Goal: Task Accomplishment & Management: Complete application form

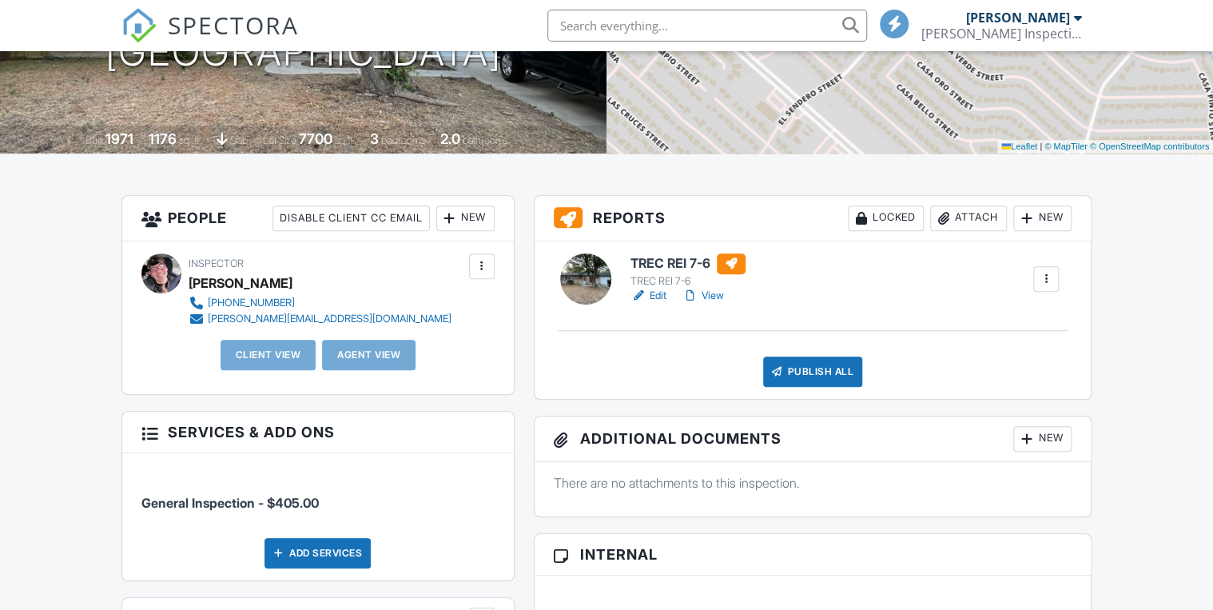
click at [463, 219] on div "New" at bounding box center [465, 218] width 58 height 26
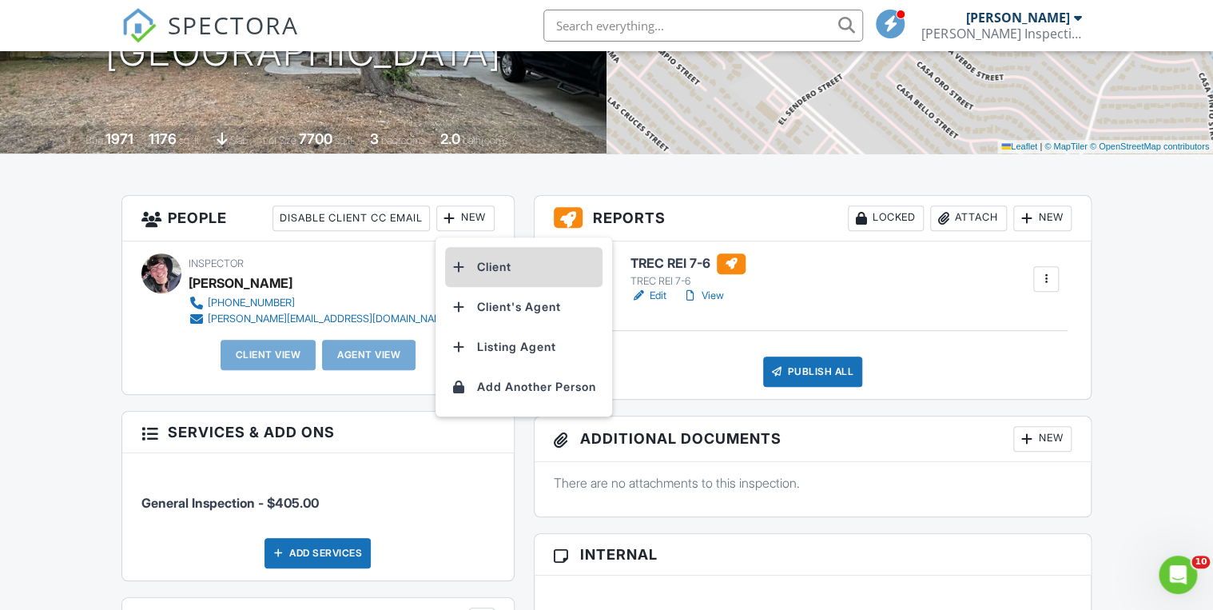
click at [485, 262] on li "Client" at bounding box center [523, 267] width 157 height 40
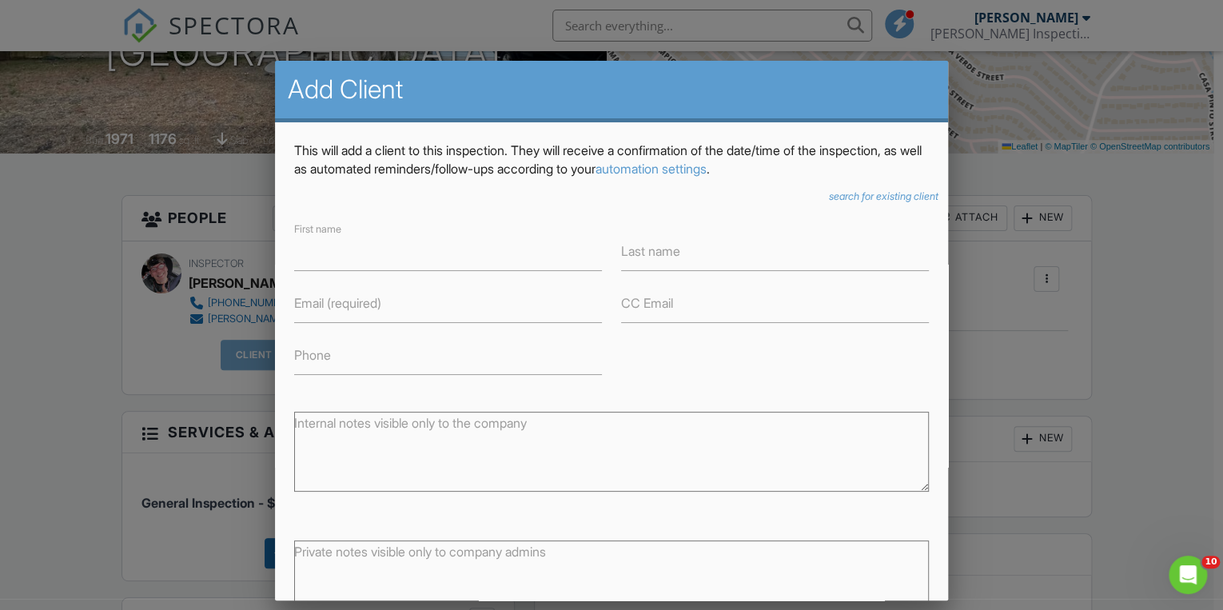
click at [323, 555] on label "Private notes visible only to company admins" at bounding box center [420, 552] width 252 height 18
click at [323, 555] on textarea "Private notes visible only to company admins" at bounding box center [611, 580] width 634 height 80
paste textarea "Jacob Galan 210-382-7229 jacob.galan@att.net"
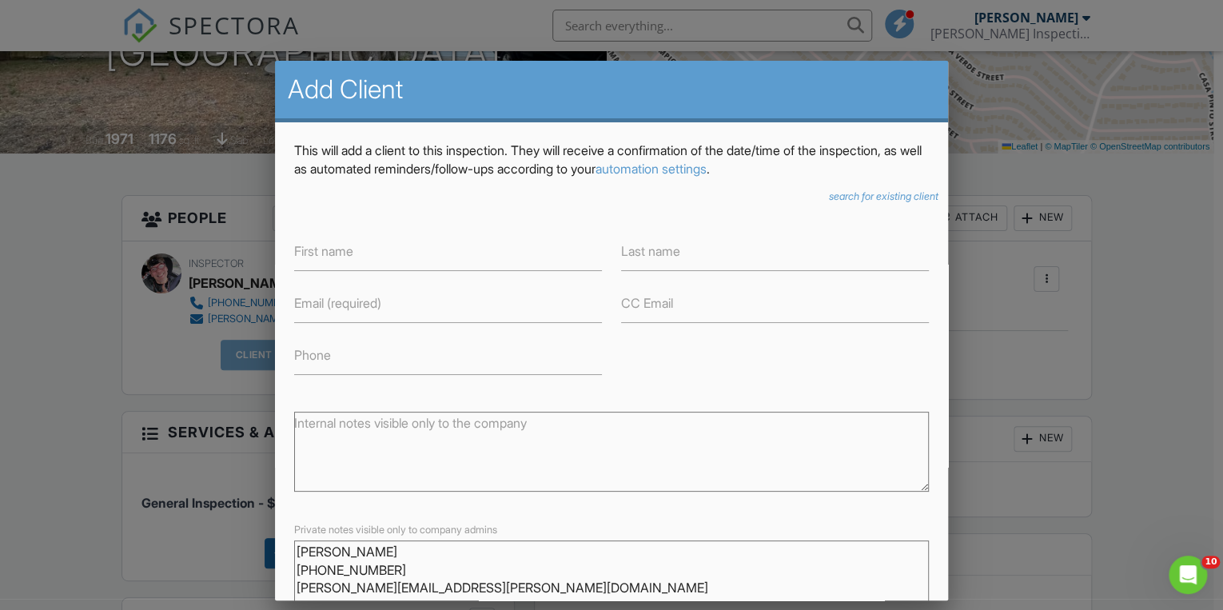
scroll to position [13, 0]
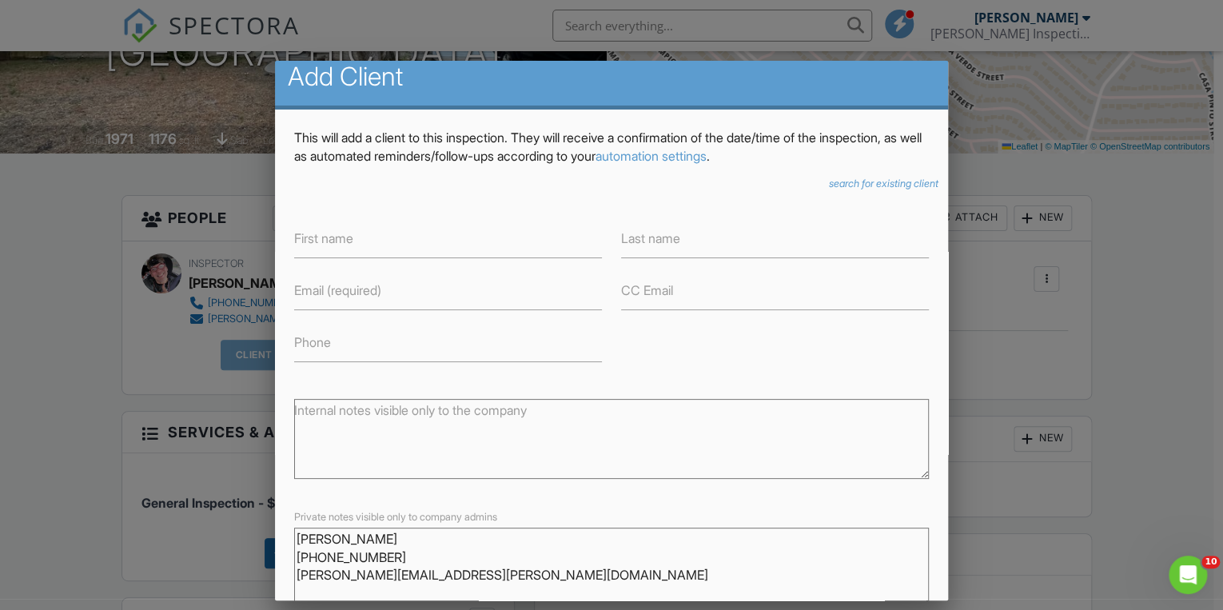
drag, startPoint x: 373, startPoint y: 550, endPoint x: 291, endPoint y: 549, distance: 82.3
click at [291, 549] on div "Private notes visible only to company admins Jacob Galan 210-382-7229 jacob.gal…" at bounding box center [611, 563] width 654 height 113
type textarea "Jacob Galan 210-382-7229 jacob.galan@att.net"
click at [317, 237] on label "First name" at bounding box center [323, 238] width 59 height 18
click at [317, 237] on input "First name" at bounding box center [448, 238] width 308 height 39
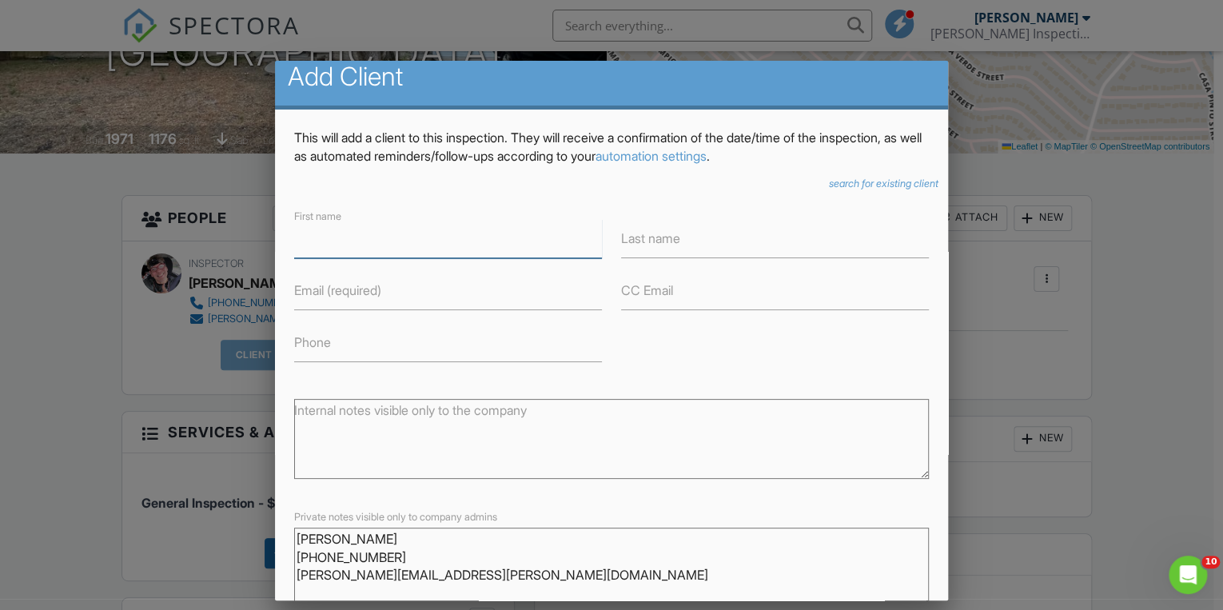
paste input "[PERSON_NAME]"
drag, startPoint x: 390, startPoint y: 241, endPoint x: 332, endPoint y: 229, distance: 58.8
click at [332, 229] on input "[PERSON_NAME]" at bounding box center [448, 238] width 308 height 39
type input "[PERSON_NAME]"
click at [638, 248] on input "Last name" at bounding box center [775, 238] width 308 height 39
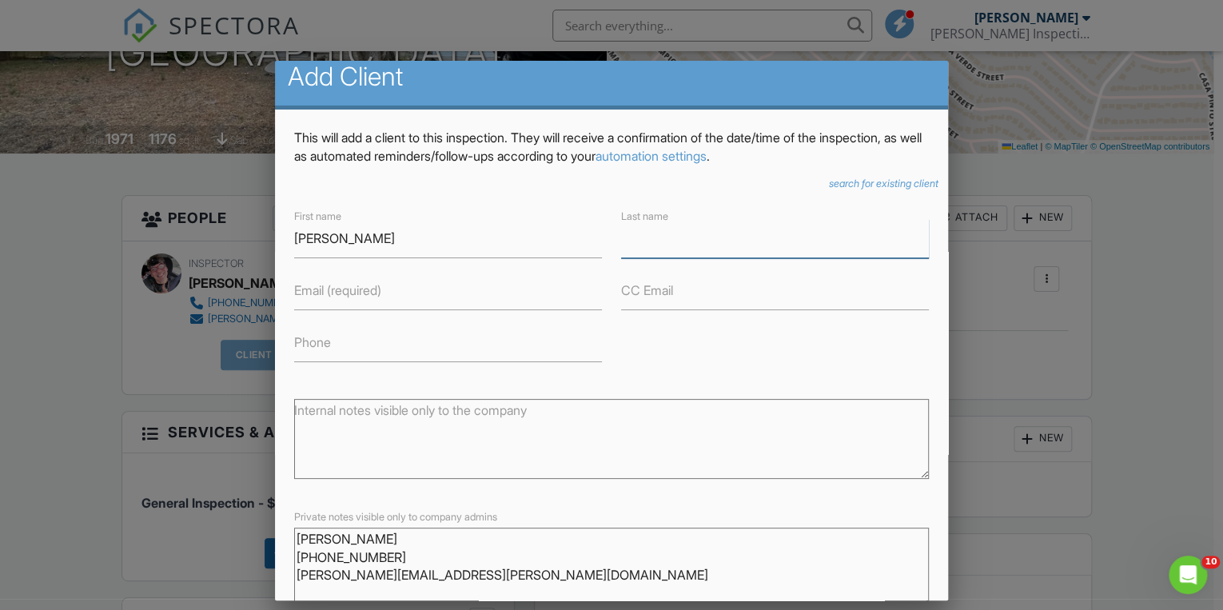
paste input "[PERSON_NAME]"
drag, startPoint x: 654, startPoint y: 247, endPoint x: 597, endPoint y: 240, distance: 57.2
click at [597, 240] on div "First name Jacob Last name Jacob Galan Email (required) CC Email Phone" at bounding box center [611, 284] width 654 height 156
type input "[PERSON_NAME]"
drag, startPoint x: 384, startPoint y: 575, endPoint x: 284, endPoint y: 571, distance: 99.2
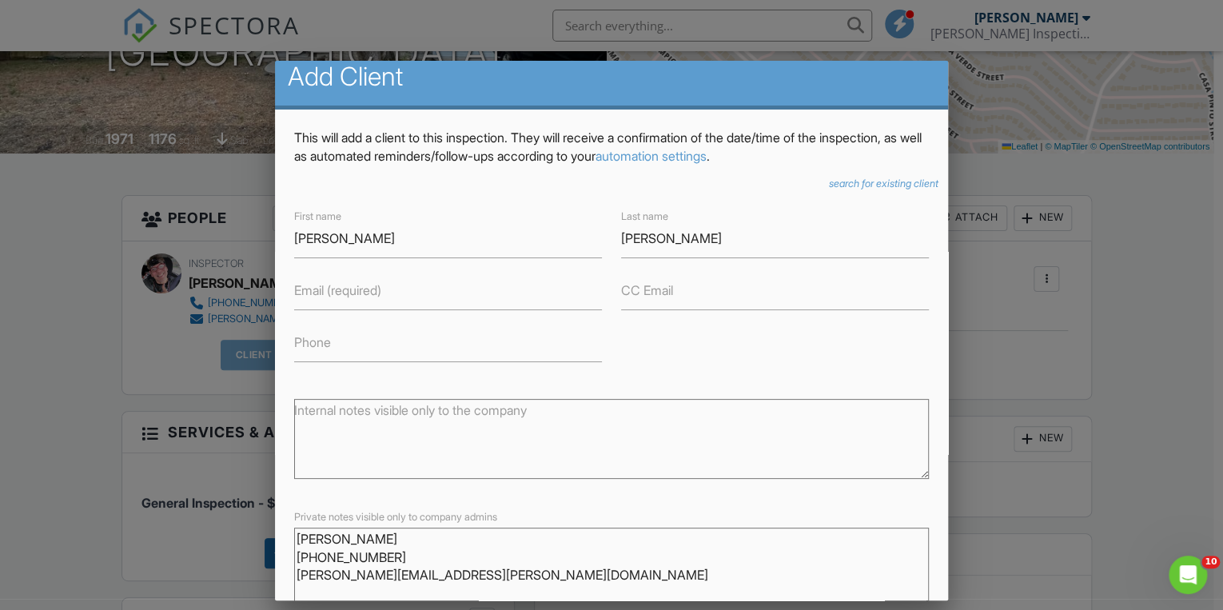
click at [284, 571] on div "Private notes visible only to company admins Jacob Galan 210-382-7229 jacob.gal…" at bounding box center [611, 563] width 654 height 113
click at [330, 302] on input "Email (required)" at bounding box center [448, 290] width 308 height 39
paste input "[PHONE_NUMBER]"
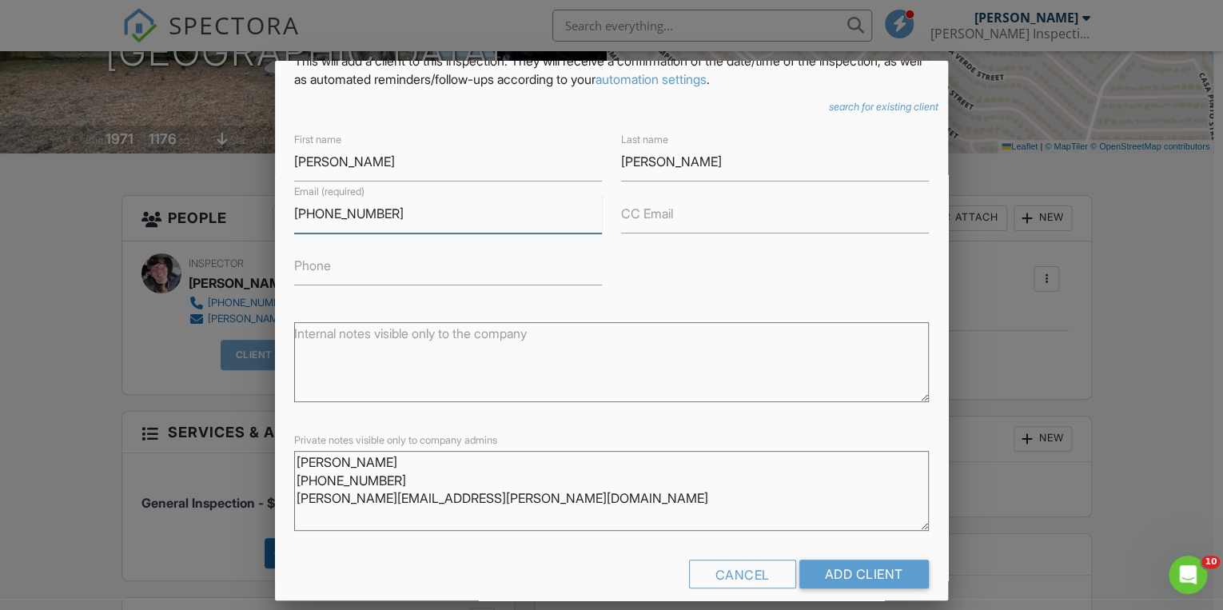
scroll to position [97, 0]
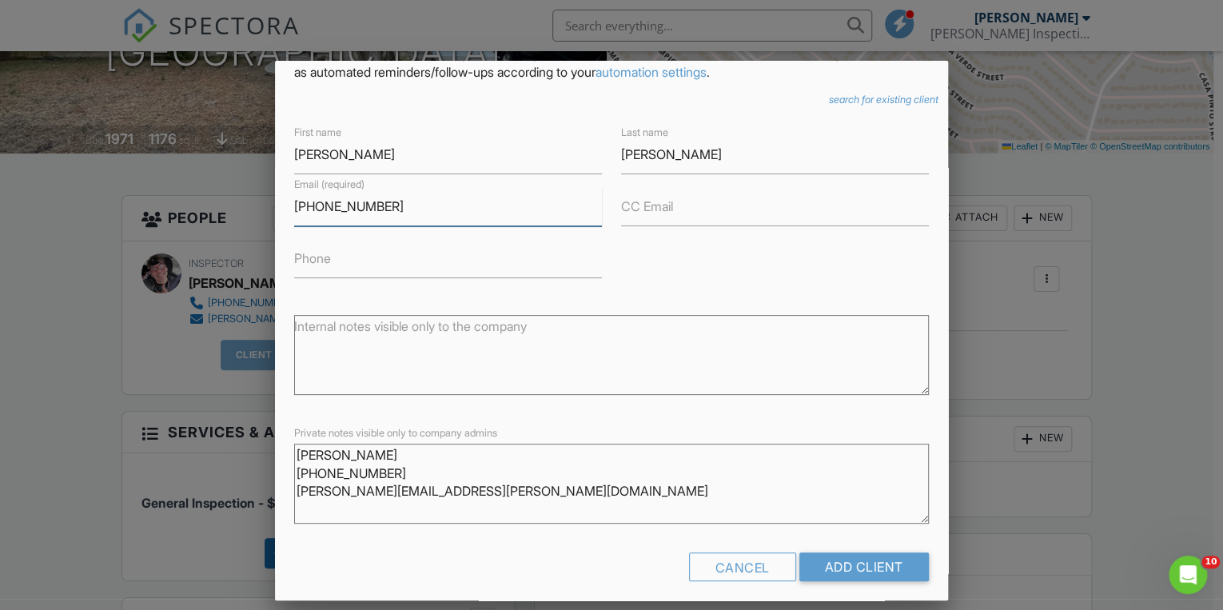
type input "[PHONE_NUMBER]"
drag, startPoint x: 420, startPoint y: 508, endPoint x: 278, endPoint y: 502, distance: 141.6
click at [278, 502] on div "This will add a client to this inspection. They will receive a confirmation of …" at bounding box center [611, 319] width 673 height 587
click at [316, 261] on label "Phone" at bounding box center [312, 258] width 37 height 18
click at [316, 261] on input "Phone" at bounding box center [448, 258] width 308 height 39
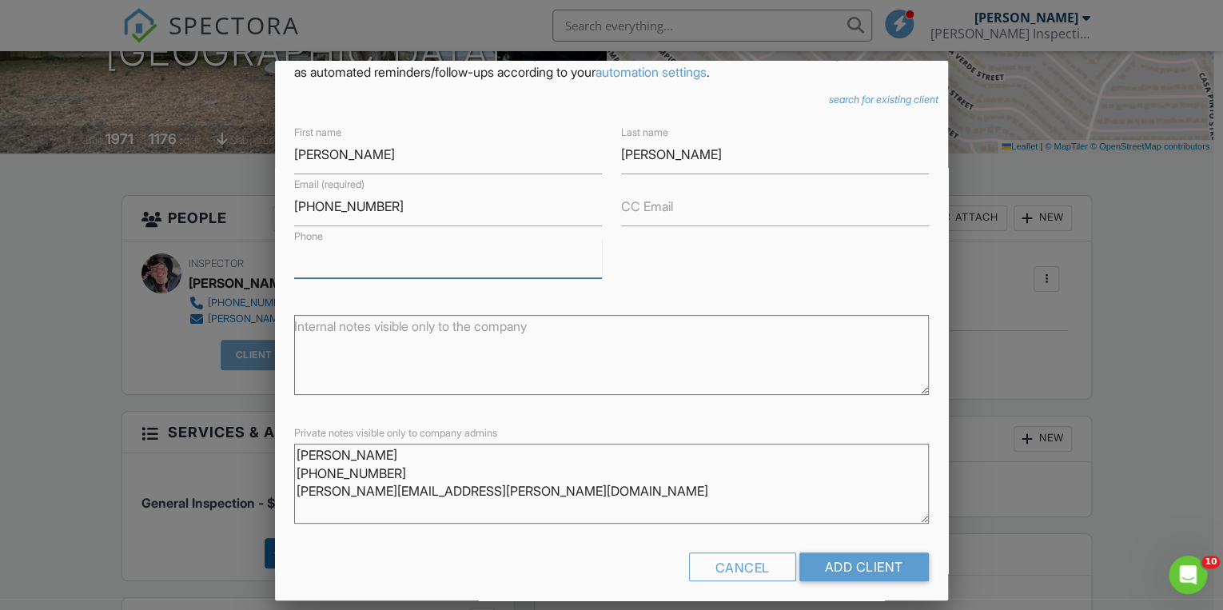
paste input "[PERSON_NAME][EMAIL_ADDRESS][PERSON_NAME][DOMAIN_NAME]"
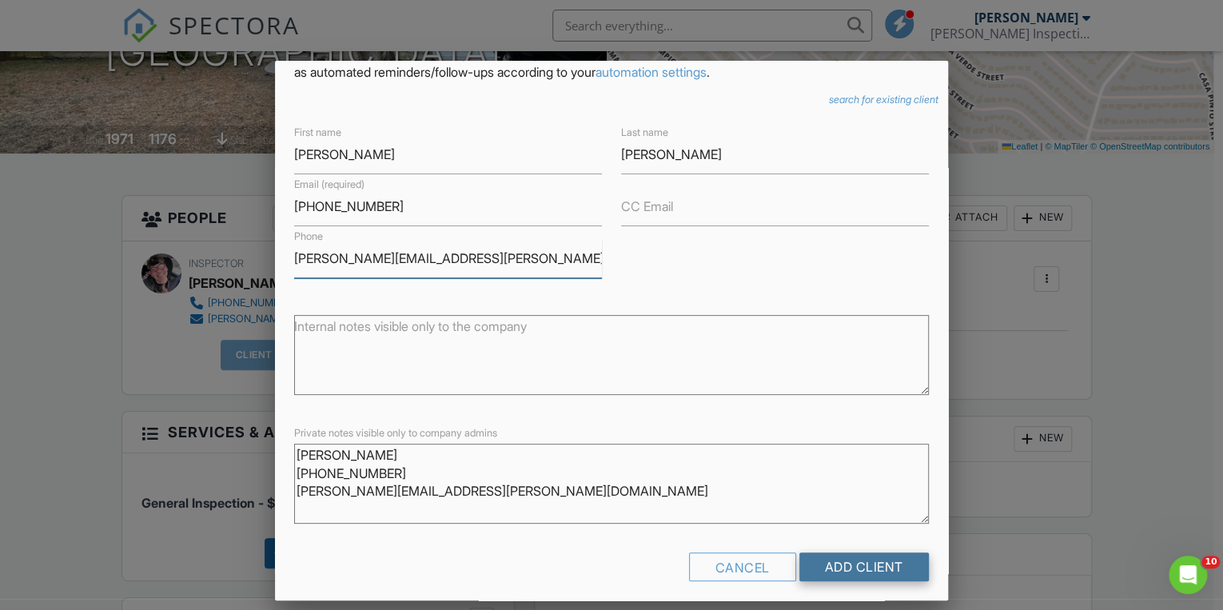
type input "[PERSON_NAME][EMAIL_ADDRESS][PERSON_NAME][DOMAIN_NAME]"
click at [865, 562] on input "Add Client" at bounding box center [863, 566] width 129 height 29
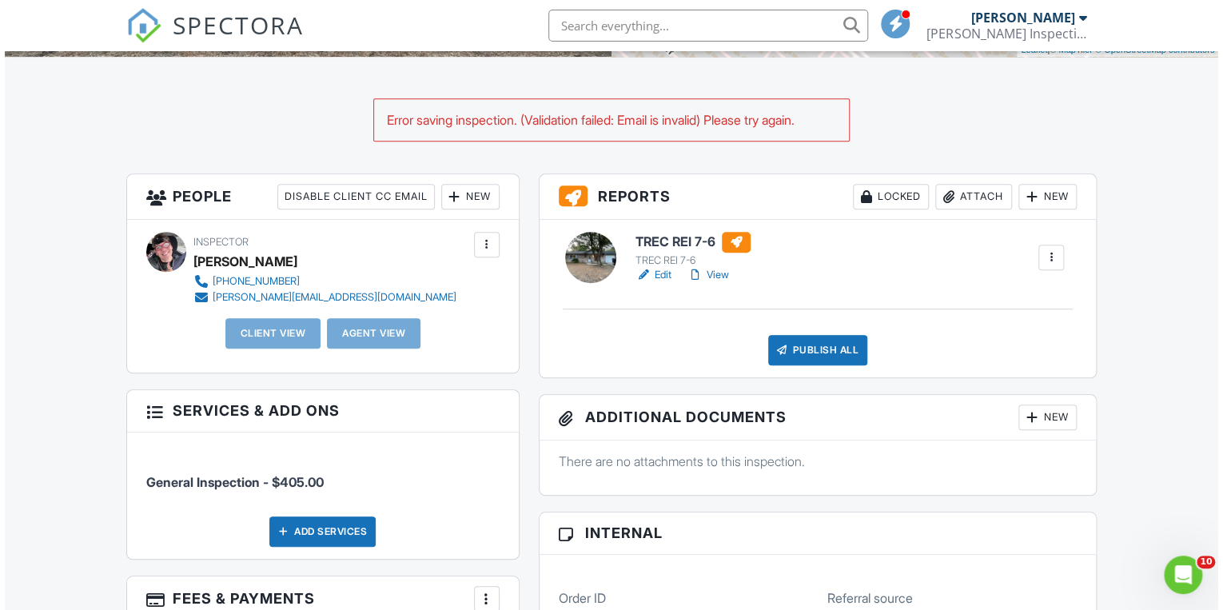
scroll to position [388, 0]
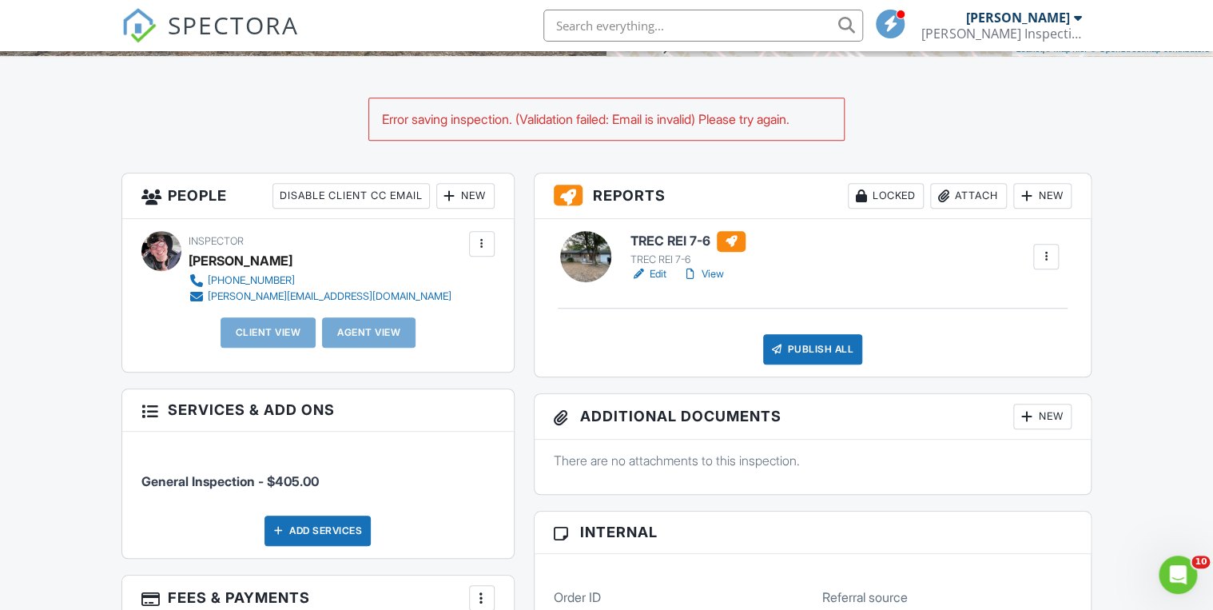
click at [465, 205] on div "New" at bounding box center [465, 196] width 58 height 26
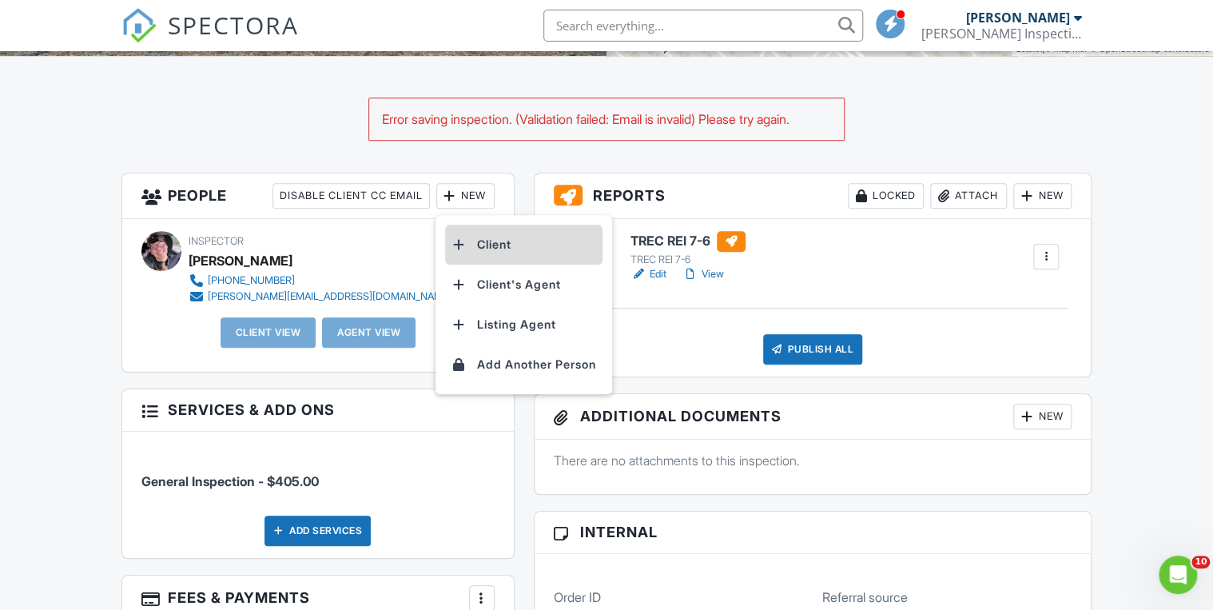
click at [489, 240] on li "Client" at bounding box center [523, 245] width 157 height 40
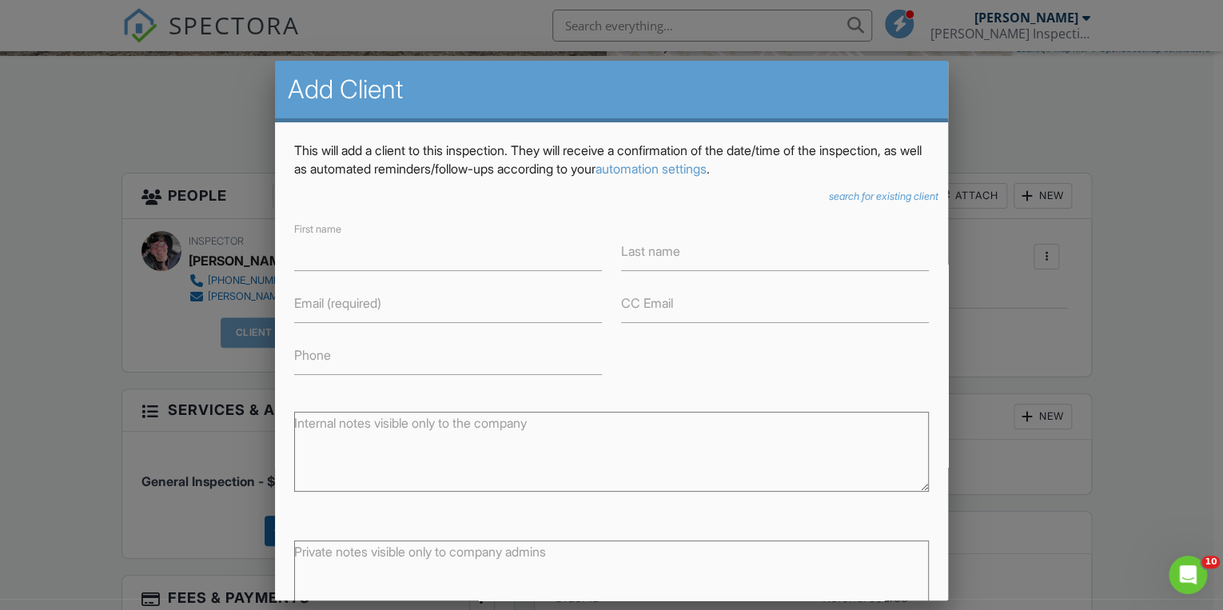
click at [336, 566] on textarea "Private notes visible only to company admins" at bounding box center [611, 580] width 634 height 80
paste textarea "[PERSON_NAME] [PHONE_NUMBER] [EMAIL_ADDRESS][DOMAIN_NAME]"
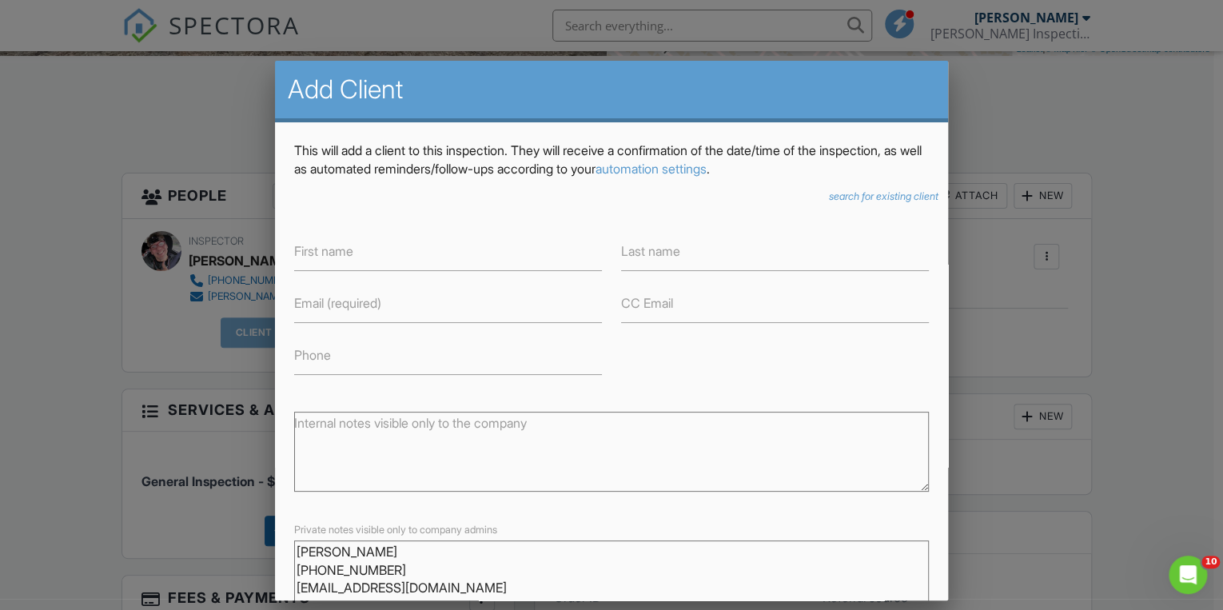
click at [297, 547] on textarea "[PERSON_NAME] [PHONE_NUMBER] [EMAIL_ADDRESS][DOMAIN_NAME]" at bounding box center [611, 580] width 634 height 80
paste textarea "Jacob Galan 210-382-7229 jacob.galan@att.net"
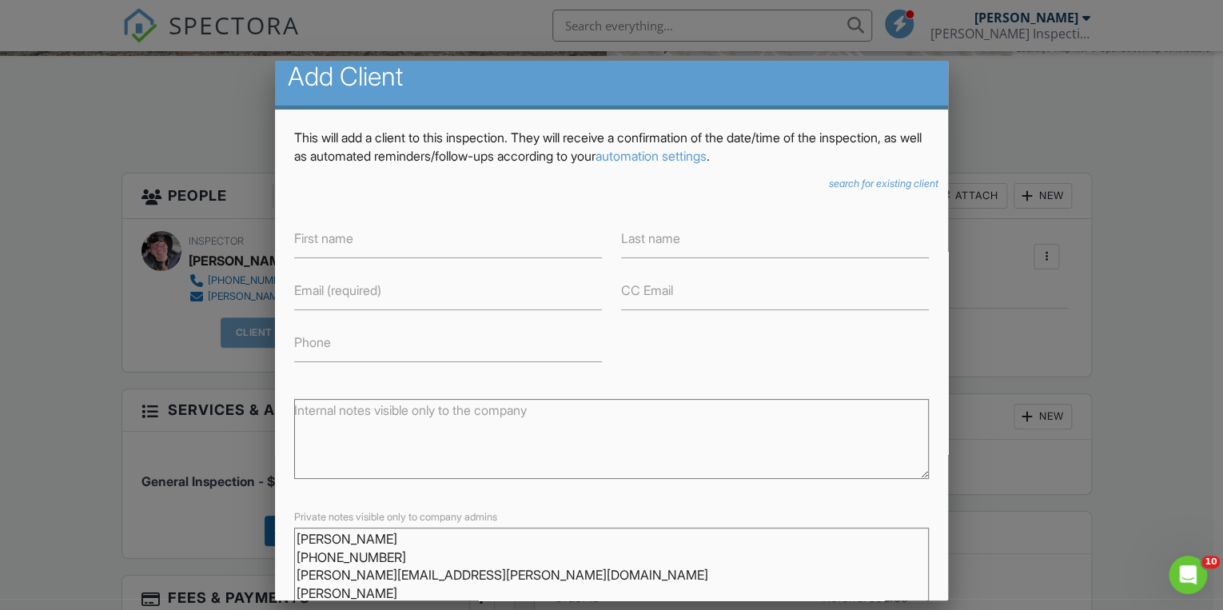
drag, startPoint x: 382, startPoint y: 557, endPoint x: 293, endPoint y: 557, distance: 88.7
click at [293, 557] on div "Private notes visible only to company admins Jacob Galan 210-382-7229 jacob.gal…" at bounding box center [611, 563] width 654 height 113
type textarea "[PERSON_NAME] [PHONE_NUMBER] [PERSON_NAME][EMAIL_ADDRESS][PERSON_NAME][DOMAIN_N…"
click at [353, 240] on label "First name" at bounding box center [323, 238] width 59 height 18
click at [356, 240] on input "First name" at bounding box center [448, 238] width 308 height 39
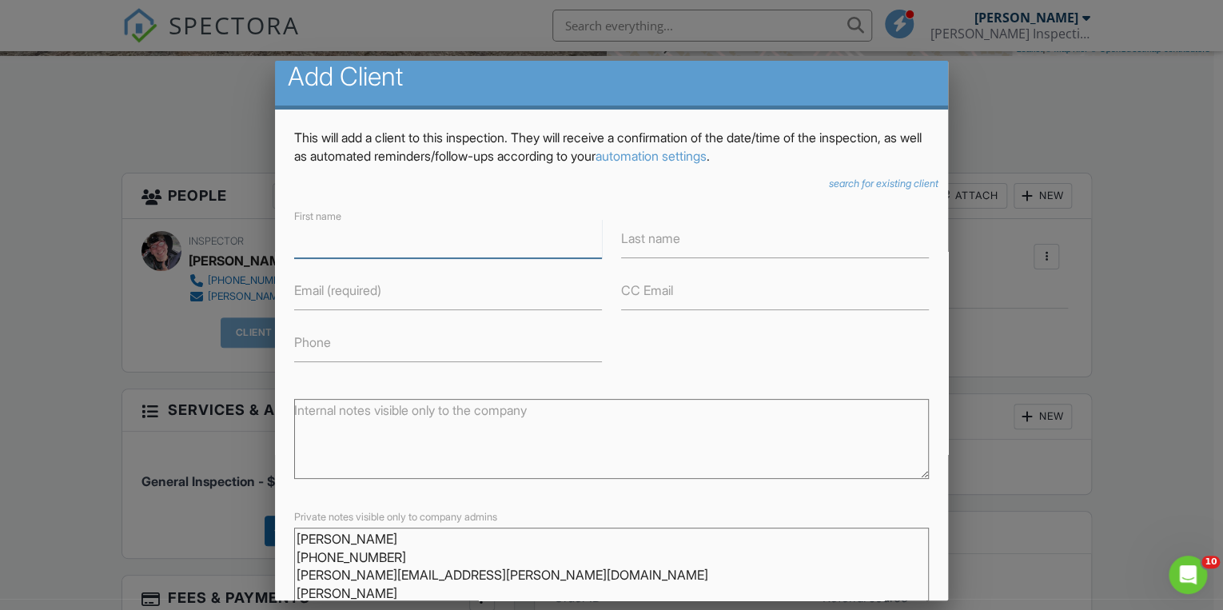
paste input "[PERSON_NAME]"
drag, startPoint x: 333, startPoint y: 233, endPoint x: 408, endPoint y: 245, distance: 75.2
click at [408, 245] on input "[PERSON_NAME]" at bounding box center [448, 238] width 308 height 39
type input "[PERSON_NAME]"
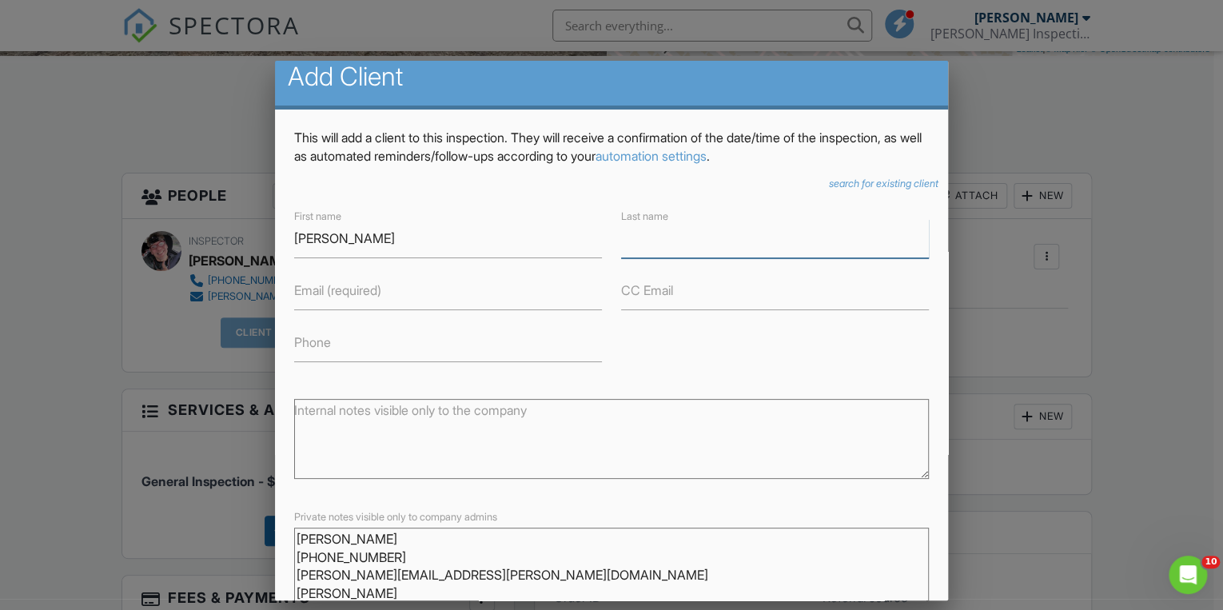
click at [665, 249] on input "Last name" at bounding box center [775, 238] width 308 height 39
paste input "[PERSON_NAME]"
drag, startPoint x: 652, startPoint y: 241, endPoint x: 567, endPoint y: 241, distance: 85.5
click at [567, 241] on div "First name Jacob Last name Jacob Galan Email (required) CC Email Phone" at bounding box center [611, 284] width 654 height 156
type input "[PERSON_NAME]"
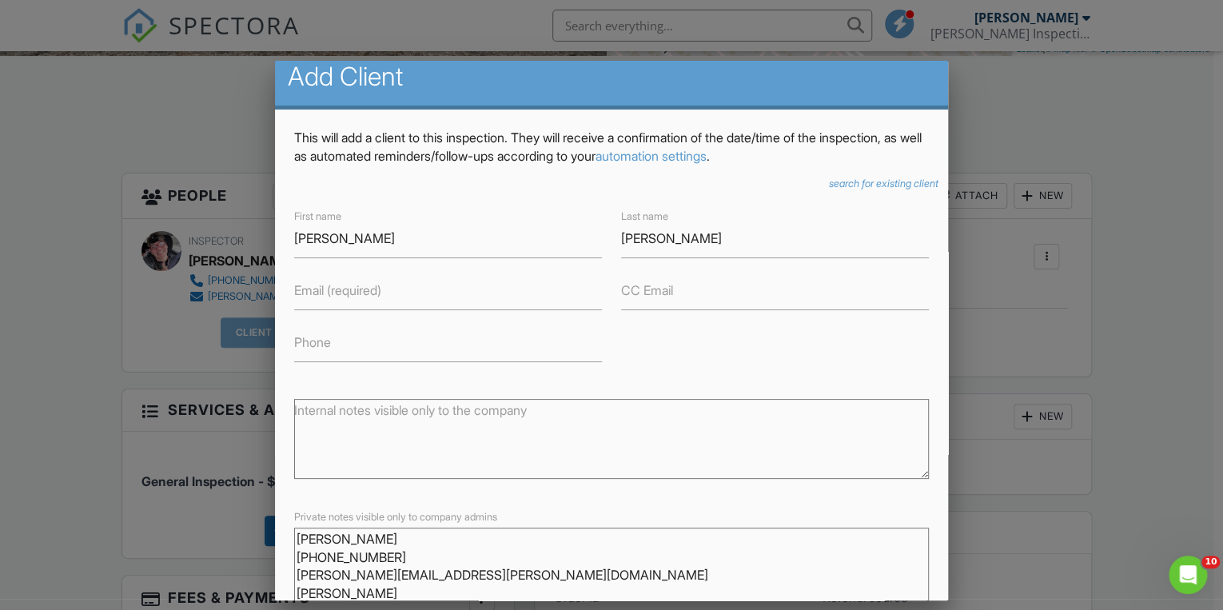
drag, startPoint x: 386, startPoint y: 575, endPoint x: 291, endPoint y: 571, distance: 95.2
click at [291, 571] on div "Private notes visible only to company admins Jacob Galan 210-382-7229 jacob.gal…" at bounding box center [611, 563] width 654 height 113
click at [335, 349] on input "Phone" at bounding box center [448, 342] width 308 height 39
paste input "[PHONE_NUMBER]"
type input "[PHONE_NUMBER]"
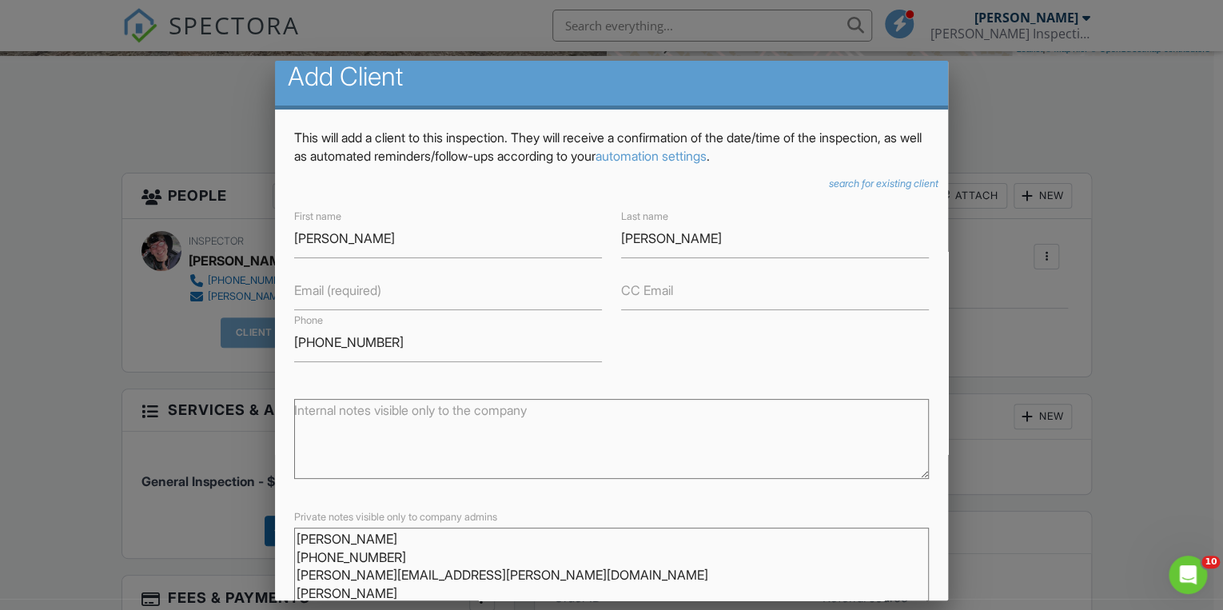
drag, startPoint x: 420, startPoint y: 588, endPoint x: 288, endPoint y: 588, distance: 131.9
click at [288, 588] on div "Private notes visible only to company admins Jacob Galan 210-382-7229 jacob.gal…" at bounding box center [611, 563] width 654 height 113
click at [348, 291] on label "Email (required)" at bounding box center [337, 290] width 87 height 18
click at [348, 291] on input "Email (required)" at bounding box center [448, 290] width 308 height 39
paste input "[PERSON_NAME][EMAIL_ADDRESS][PERSON_NAME][DOMAIN_NAME]"
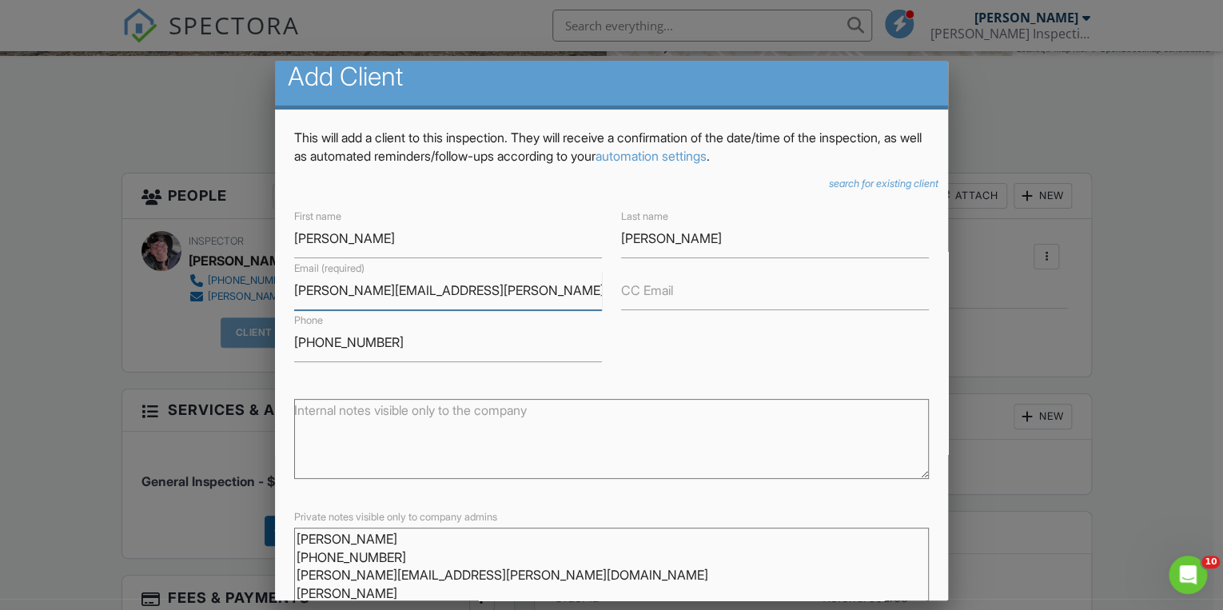
type input "[PERSON_NAME][EMAIL_ADDRESS][PERSON_NAME][DOMAIN_NAME]"
click at [737, 358] on div "First name Jacob Last name Galan Email (required) jacob.galan@att.net CC Email …" at bounding box center [611, 284] width 654 height 156
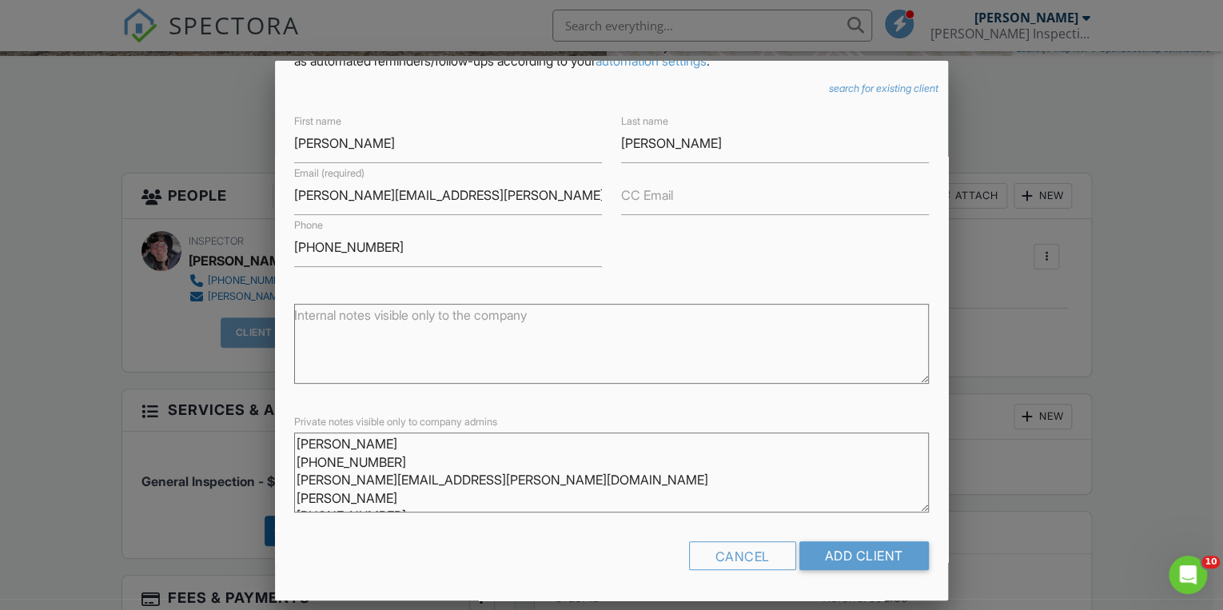
scroll to position [50, 0]
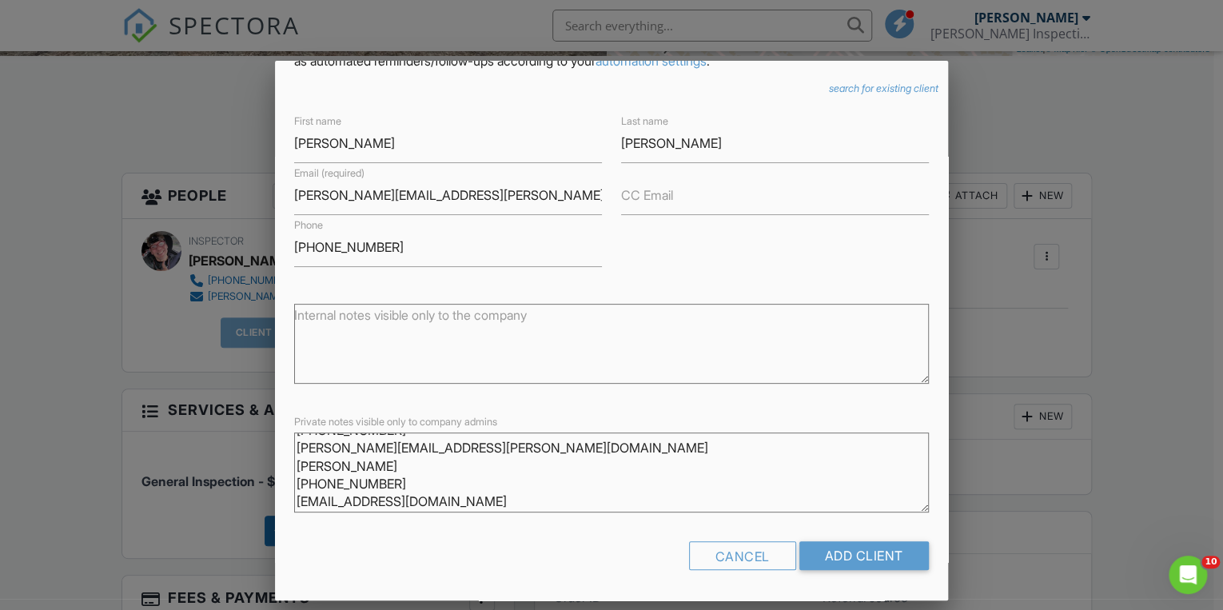
drag, startPoint x: 294, startPoint y: 469, endPoint x: 457, endPoint y: 519, distance: 170.4
click at [457, 519] on div "Private notes visible only to company admins Jacob Galan 210-382-7229 jacob.gal…" at bounding box center [611, 474] width 634 height 100
click at [863, 555] on input "Add Client" at bounding box center [863, 555] width 129 height 29
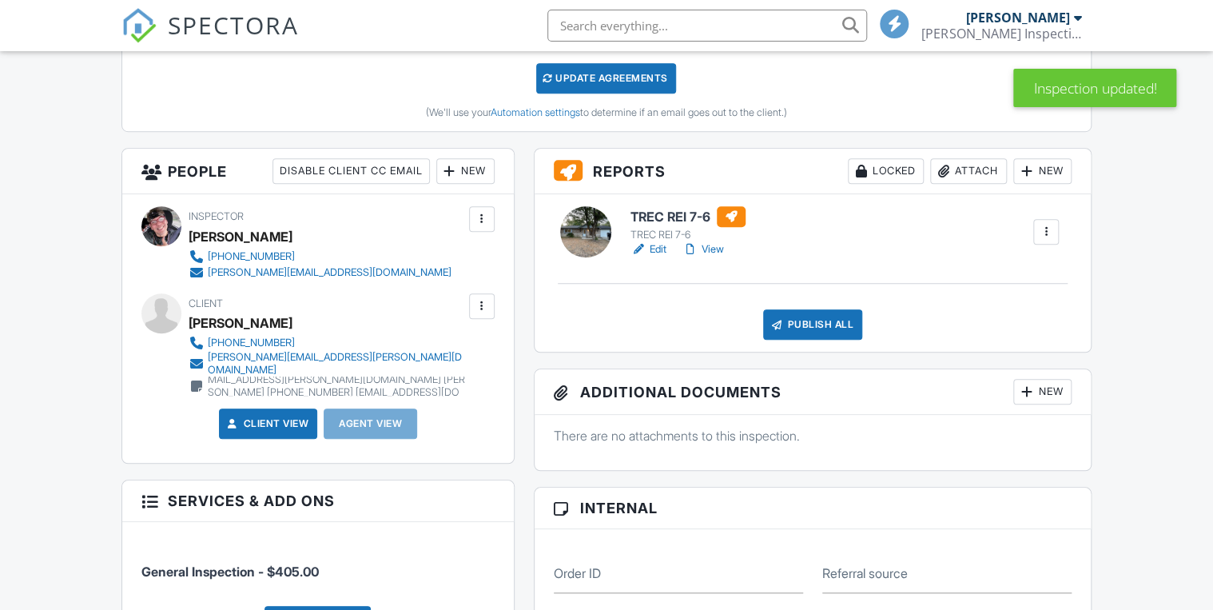
click at [476, 175] on div "New" at bounding box center [465, 171] width 58 height 26
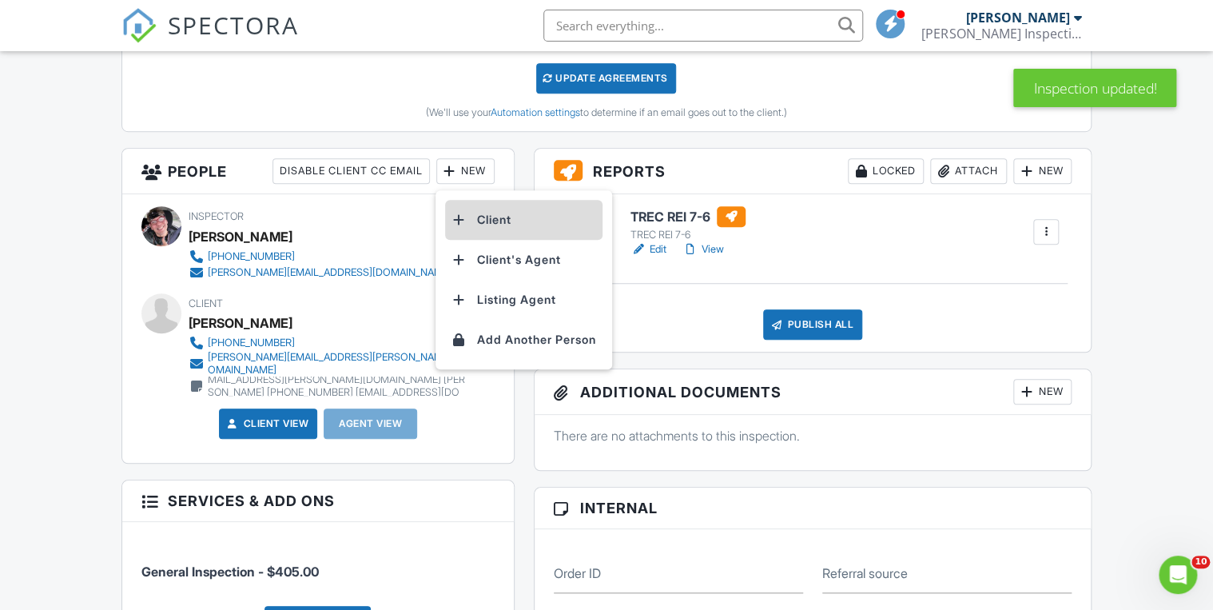
click at [488, 217] on li "Client" at bounding box center [523, 220] width 157 height 40
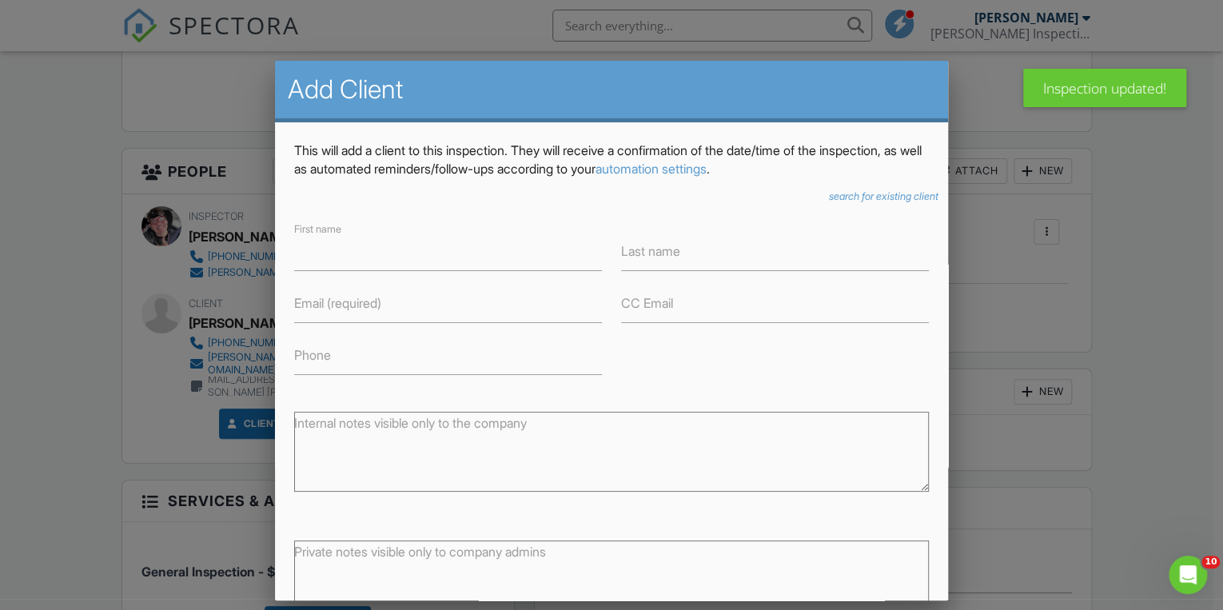
click at [317, 559] on label "Private notes visible only to company admins" at bounding box center [420, 552] width 252 height 18
click at [317, 559] on textarea "Private notes visible only to company admins" at bounding box center [611, 580] width 634 height 80
paste textarea "Dylan Galan 210-849-4763 dgalan7031@gmail.com"
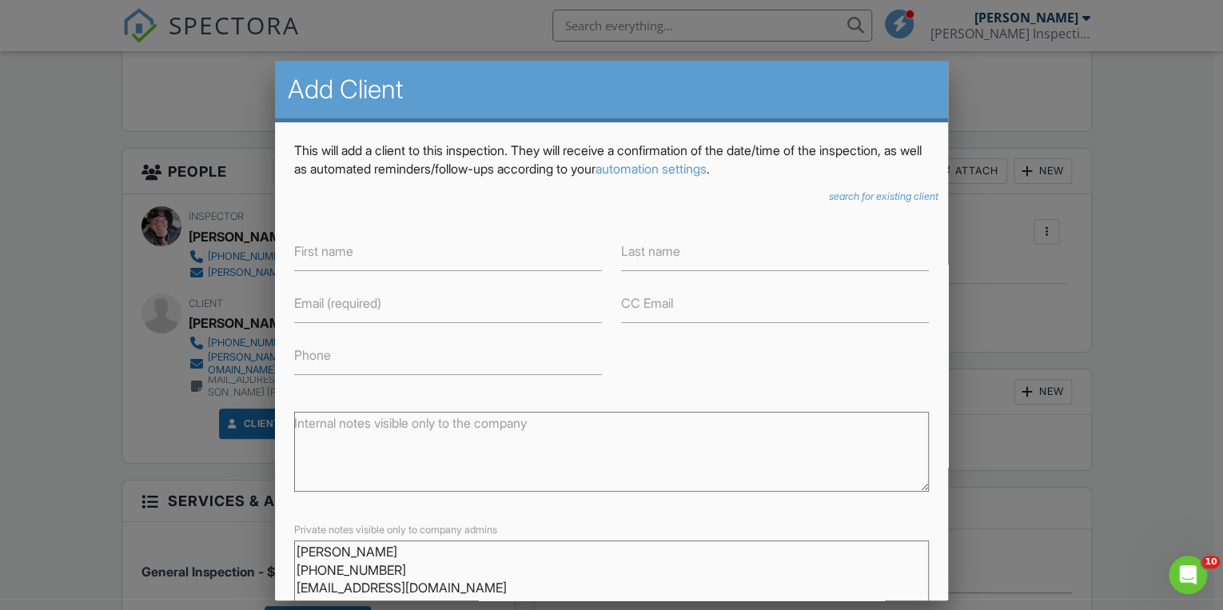
drag, startPoint x: 371, startPoint y: 551, endPoint x: 281, endPoint y: 551, distance: 89.5
click at [281, 551] on div "This will add a client to this inspection. They will receive a confirmation of …" at bounding box center [611, 415] width 673 height 587
type textarea "Dylan Galan 210-849-4763 dgalan7031@gmail.com"
click at [341, 257] on label "First name" at bounding box center [323, 251] width 59 height 18
click at [341, 257] on input "First name" at bounding box center [448, 251] width 308 height 39
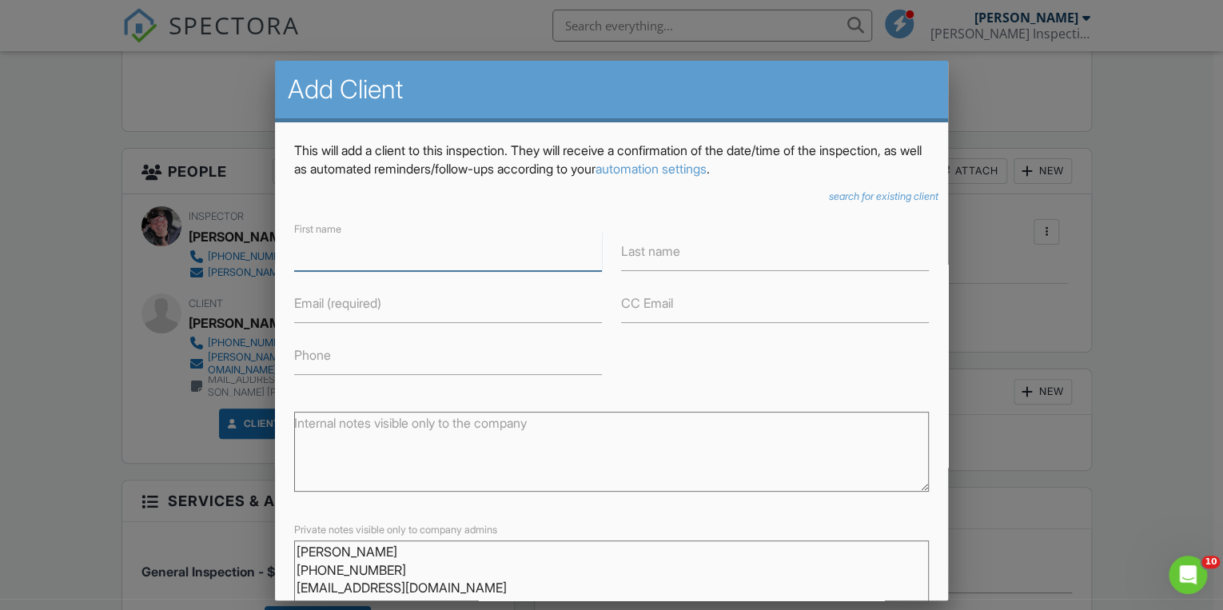
paste input "[PERSON_NAME]"
drag, startPoint x: 329, startPoint y: 244, endPoint x: 494, endPoint y: 283, distance: 169.2
click at [494, 283] on div "First name Dylan Galan Last name Email (required) CC Email Phone" at bounding box center [611, 297] width 654 height 156
type input "[PERSON_NAME]"
click at [708, 260] on input "Last name" at bounding box center [775, 251] width 308 height 39
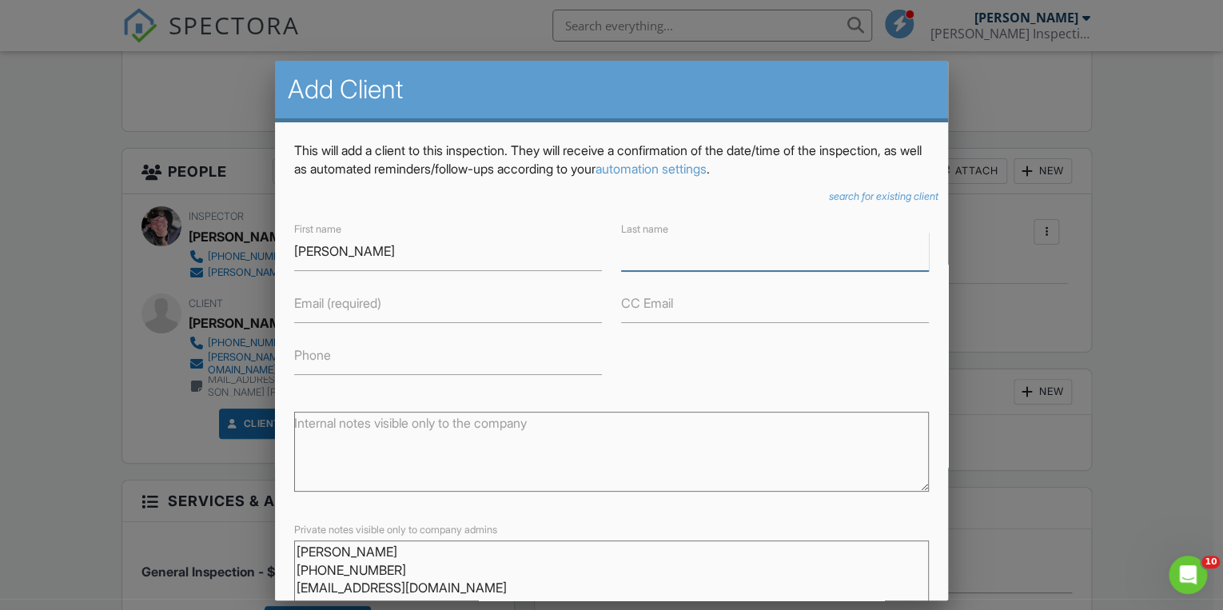
paste input "[PERSON_NAME]"
drag, startPoint x: 642, startPoint y: 247, endPoint x: 586, endPoint y: 256, distance: 57.4
click at [586, 256] on div "First name Dylan Last name Dylan Galan Email (required) CC Email Phone" at bounding box center [611, 297] width 654 height 156
type input "[PERSON_NAME]"
drag, startPoint x: 387, startPoint y: 561, endPoint x: 285, endPoint y: 574, distance: 102.3
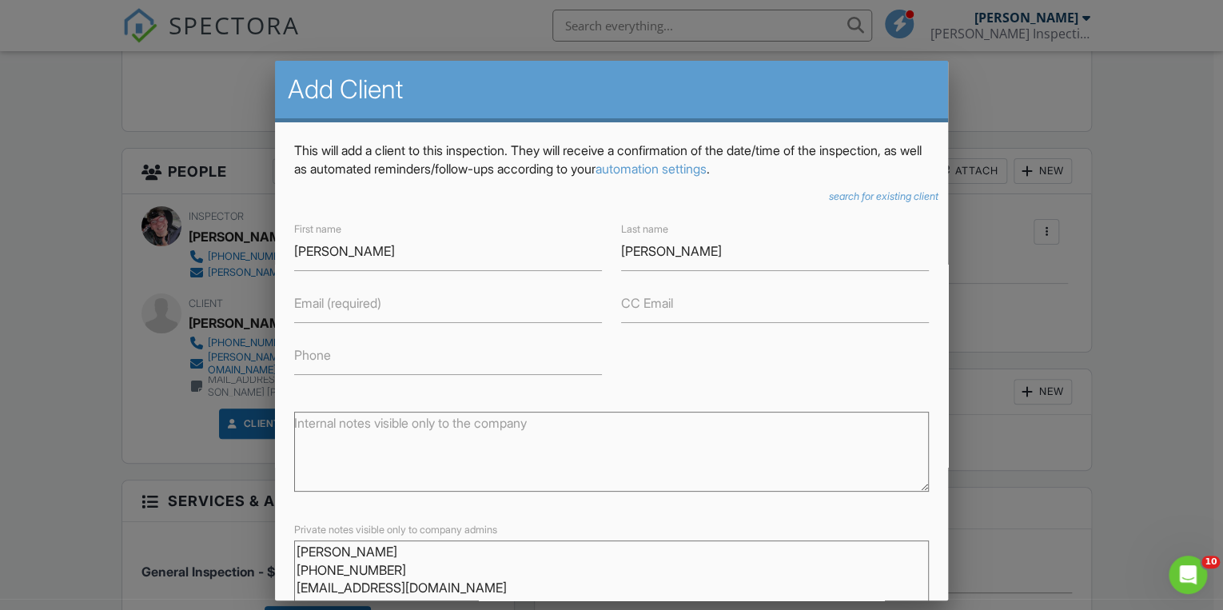
click at [285, 574] on div "Private notes visible only to company admins Dylan Galan 210-849-4763 dgalan703…" at bounding box center [611, 575] width 654 height 113
click at [338, 342] on input "Phone" at bounding box center [448, 355] width 308 height 39
paste input "[PHONE_NUMBER]"
type input "[PHONE_NUMBER]"
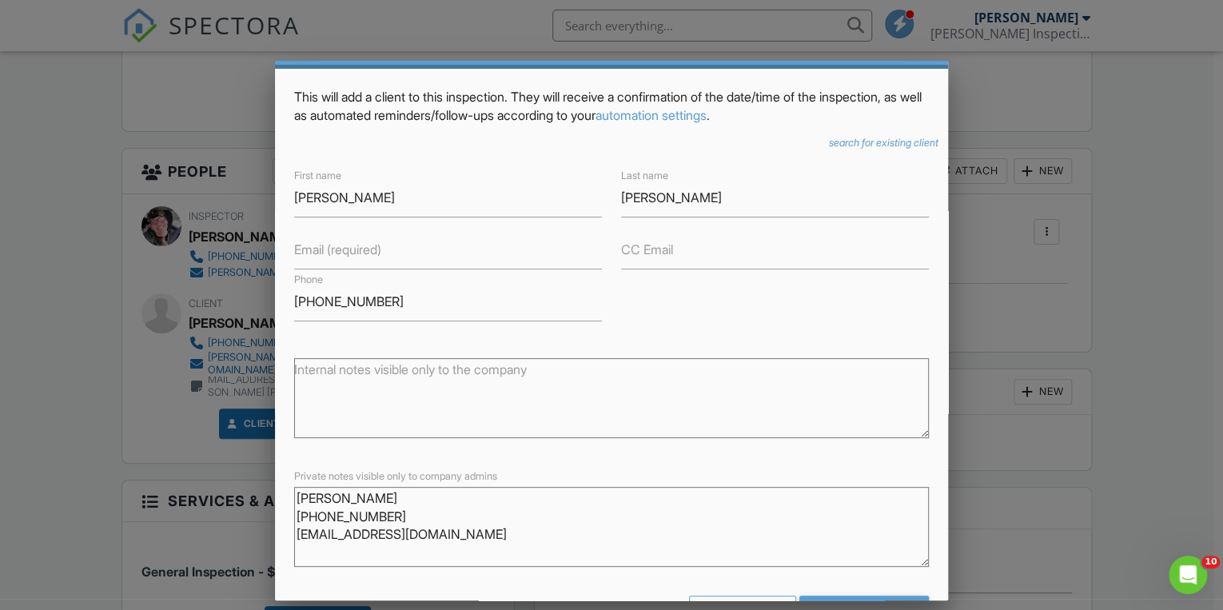
scroll to position [108, 0]
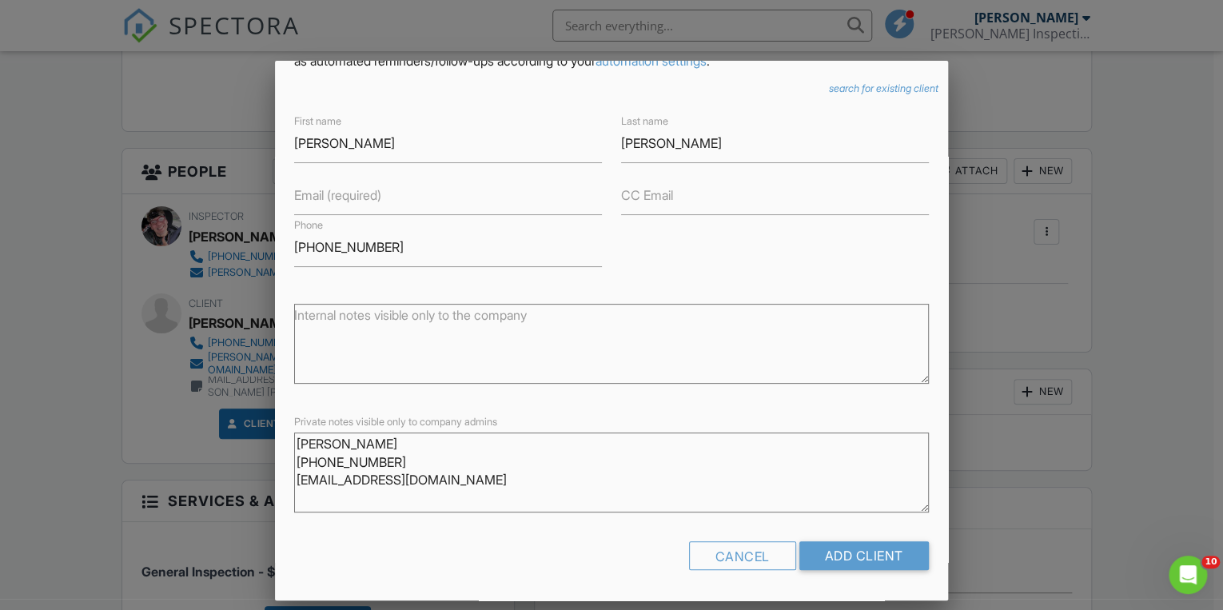
drag, startPoint x: 445, startPoint y: 585, endPoint x: 280, endPoint y: 494, distance: 188.1
click at [280, 494] on div "This will add a client to this inspection. They will receive a confirmation of …" at bounding box center [611, 307] width 673 height 587
click at [355, 199] on label "Email (required)" at bounding box center [337, 195] width 87 height 18
click at [355, 199] on input "Email (required)" at bounding box center [448, 195] width 308 height 39
paste input "[EMAIL_ADDRESS][DOMAIN_NAME]"
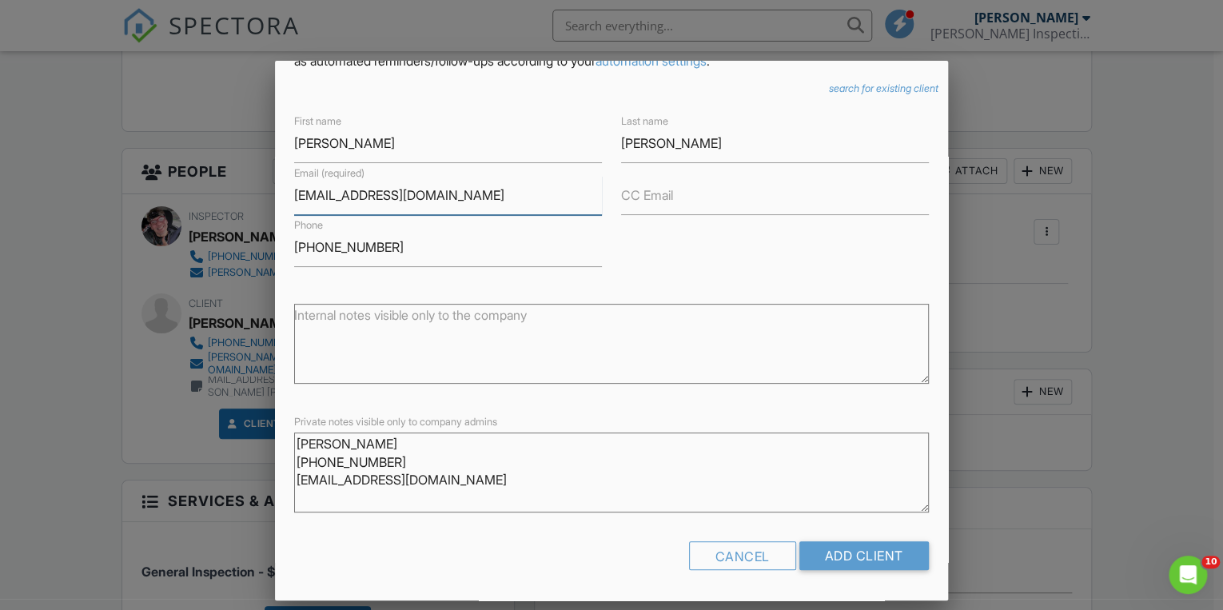
type input "[EMAIL_ADDRESS][DOMAIN_NAME]"
click at [503, 348] on textarea "Internal notes visible only to the company" at bounding box center [611, 344] width 634 height 80
click at [852, 553] on input "Add Client" at bounding box center [863, 555] width 129 height 29
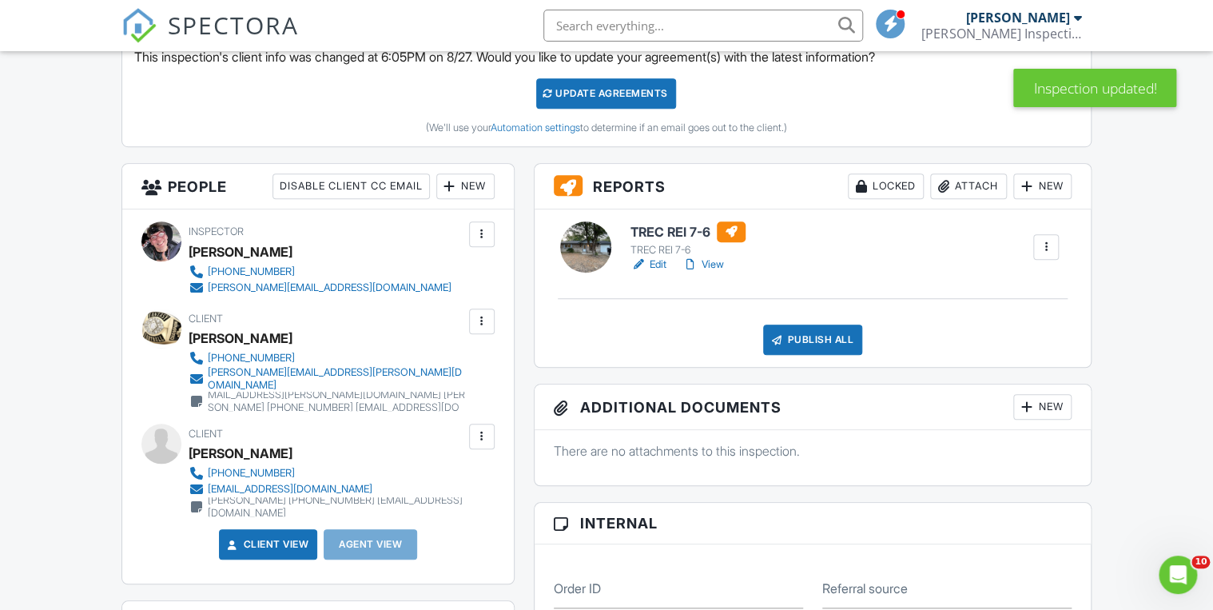
click at [459, 189] on div "New" at bounding box center [465, 186] width 58 height 26
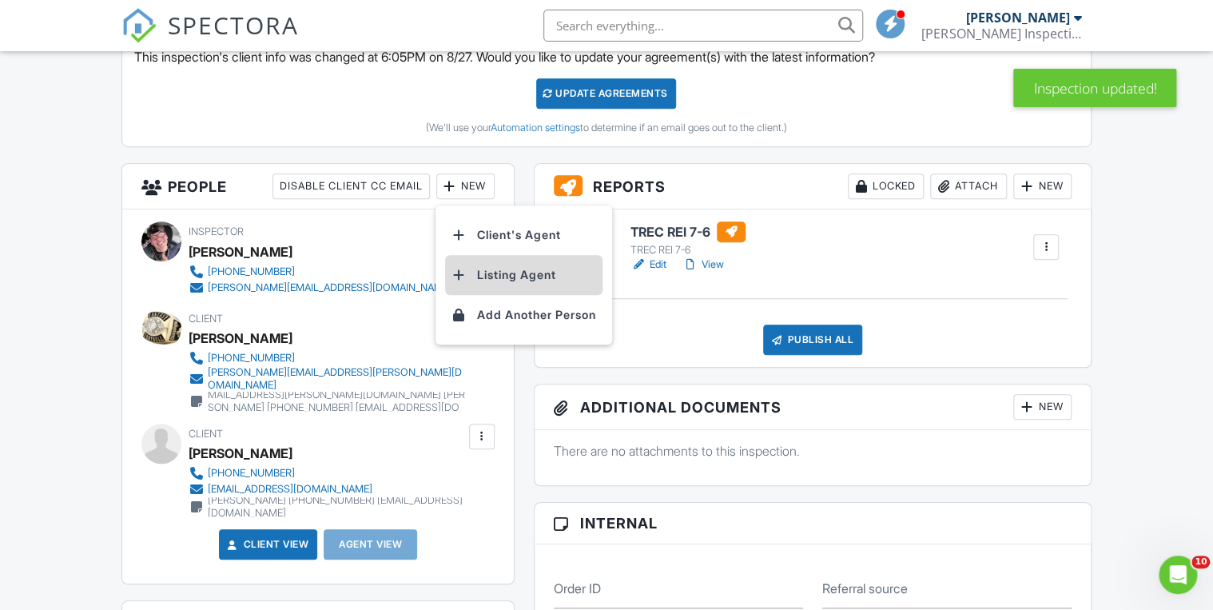
click at [505, 272] on li "Listing Agent" at bounding box center [523, 275] width 157 height 40
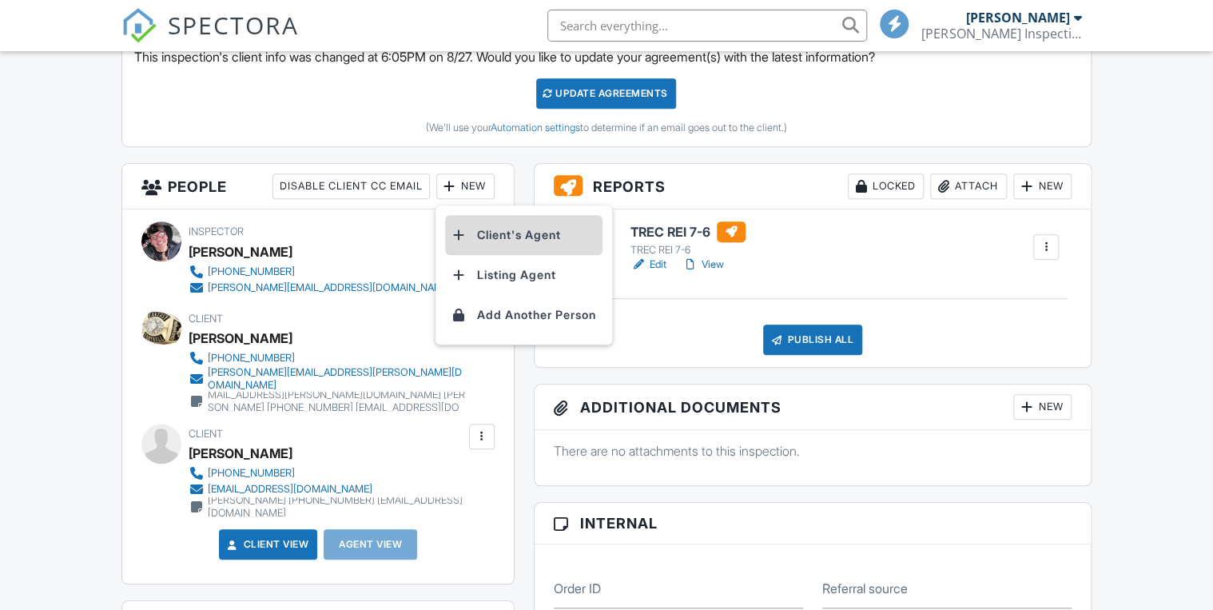
click at [520, 229] on li "Client's Agent" at bounding box center [523, 235] width 157 height 40
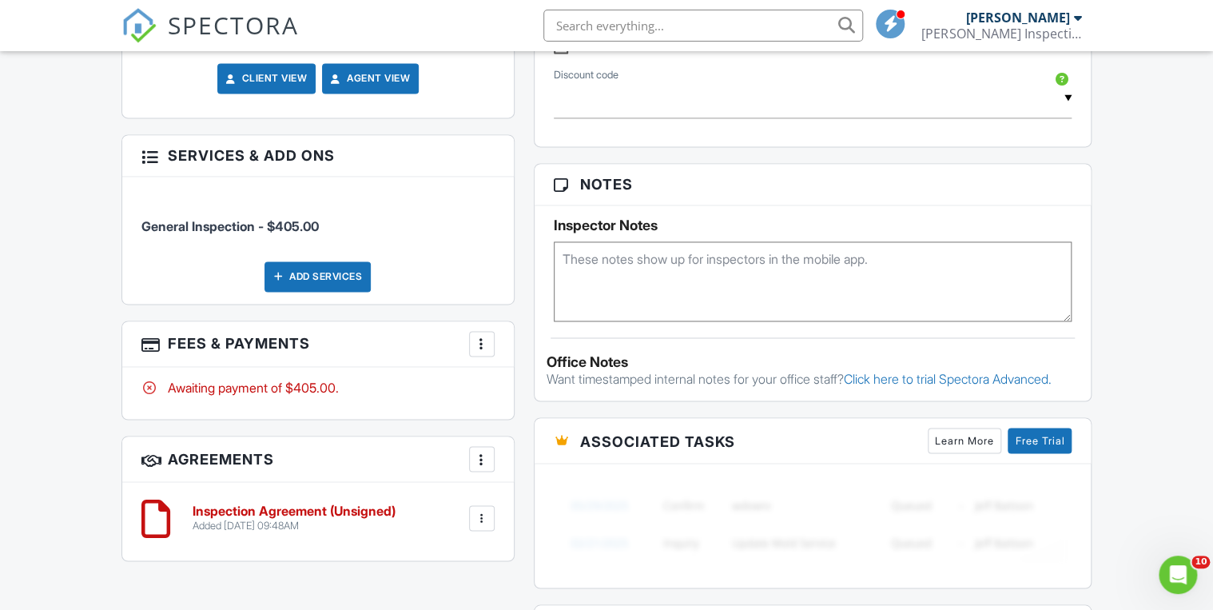
scroll to position [1092, 0]
click at [479, 335] on div at bounding box center [482, 343] width 16 height 16
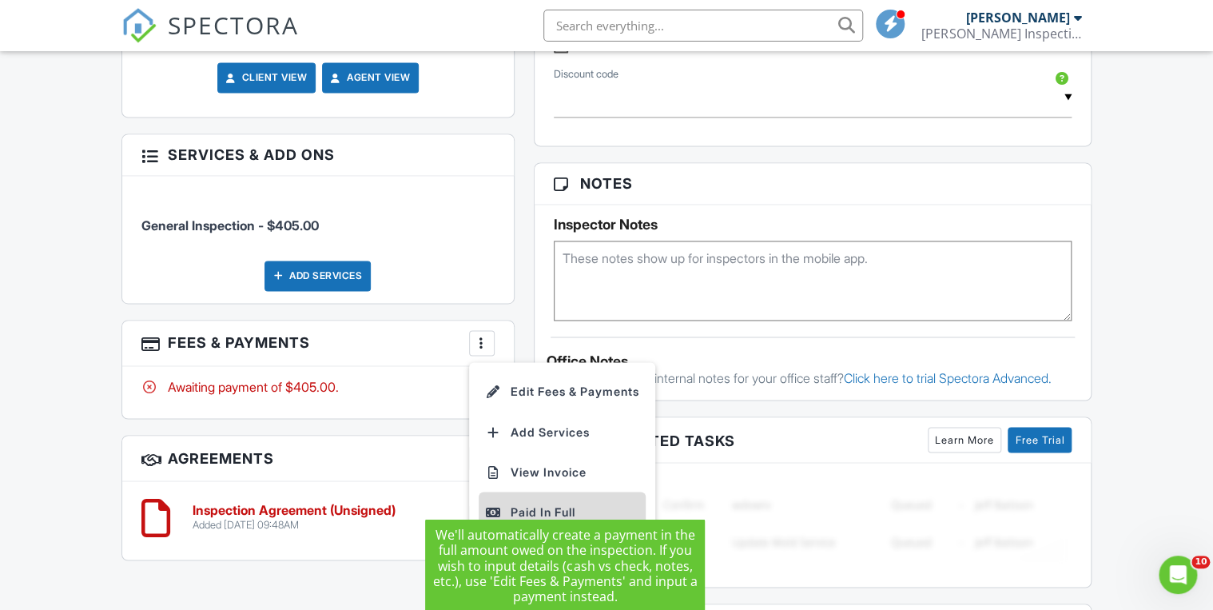
click at [539, 502] on div "Paid In Full" at bounding box center [562, 511] width 154 height 19
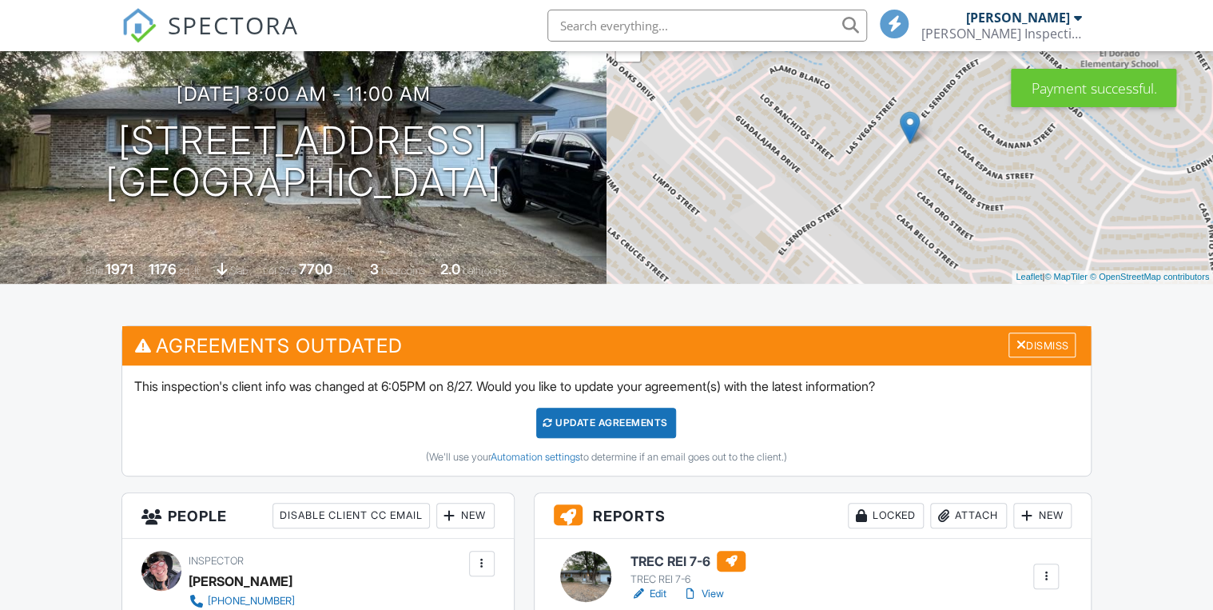
click at [591, 423] on div "Update Agreements" at bounding box center [606, 423] width 140 height 30
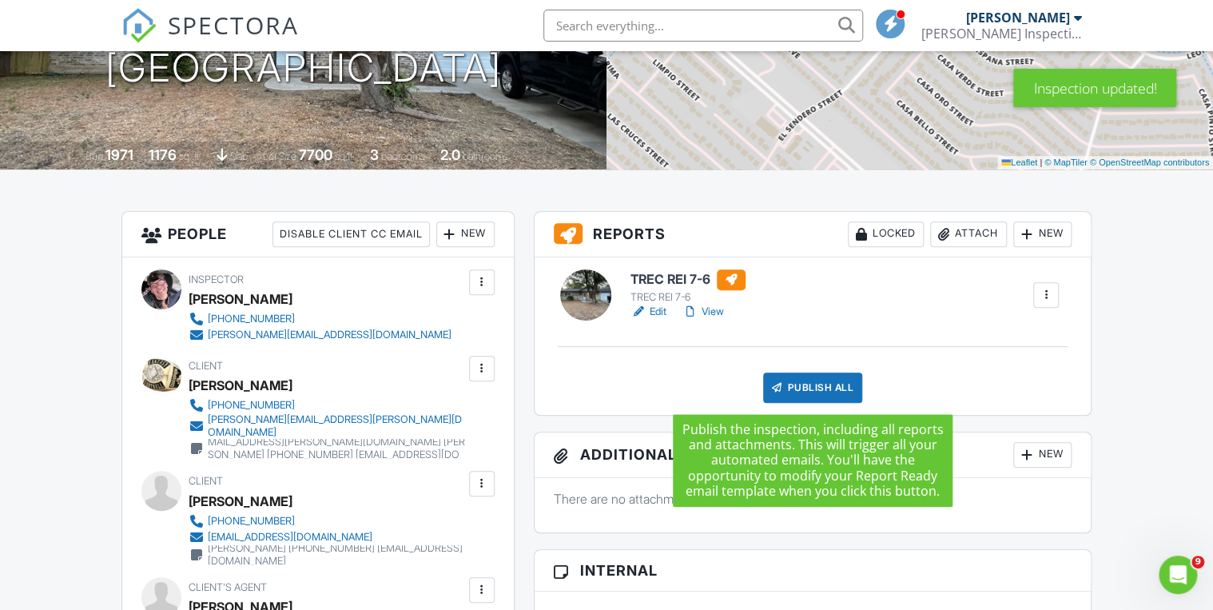
click at [821, 390] on div "Publish All" at bounding box center [813, 387] width 100 height 30
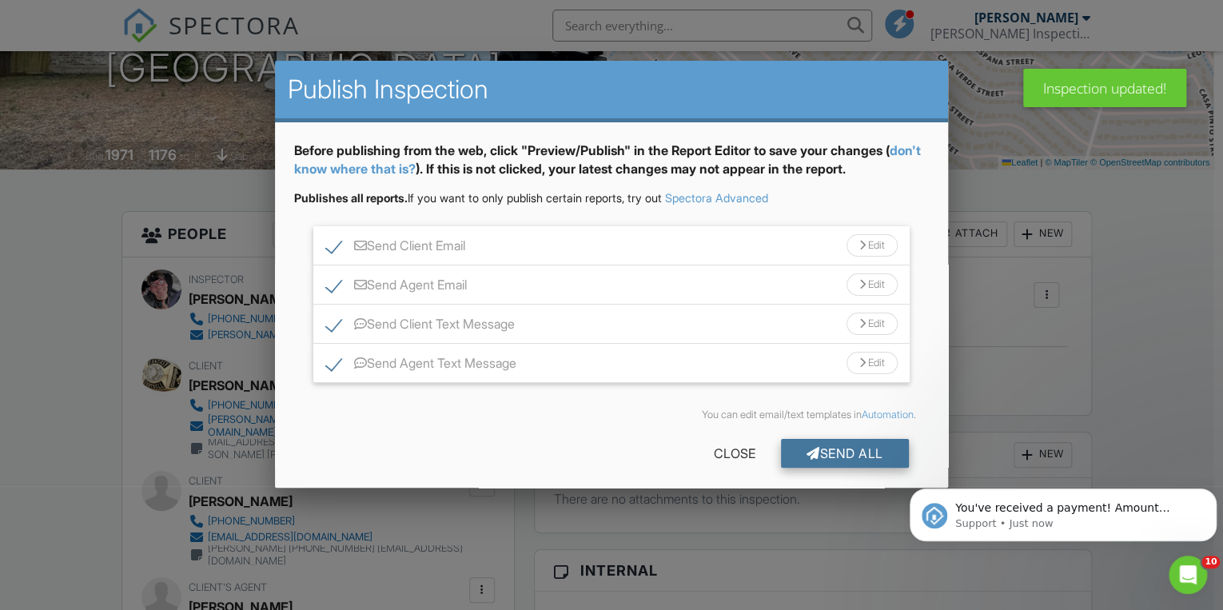
click at [857, 447] on div "Send All" at bounding box center [845, 453] width 128 height 29
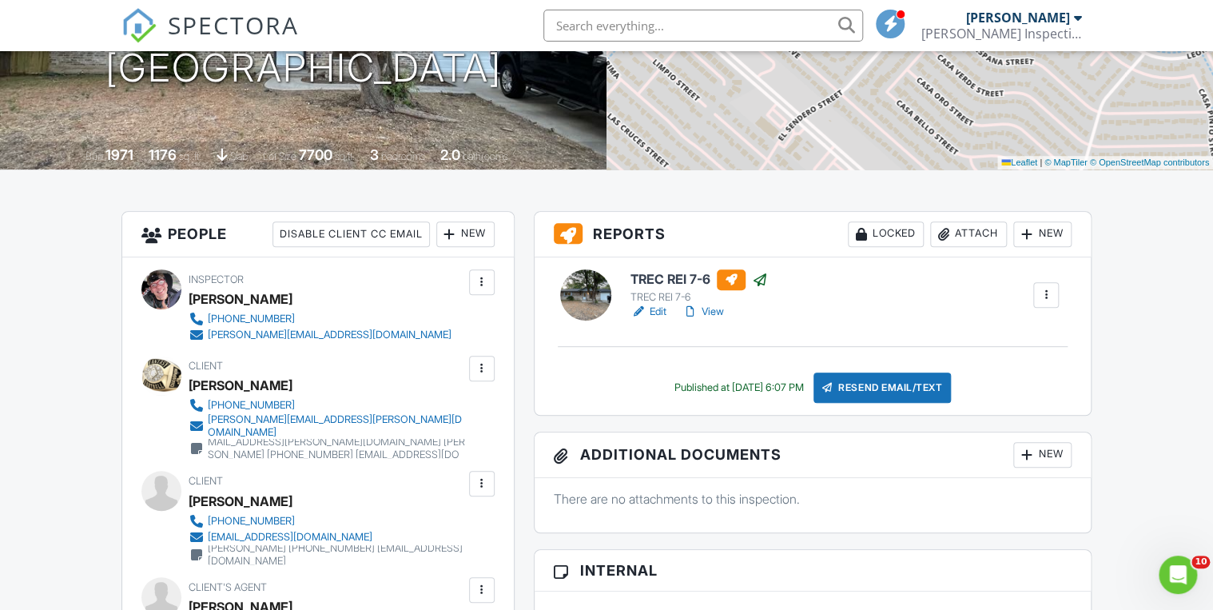
click at [660, 312] on link "Edit" at bounding box center [648, 312] width 36 height 16
